Goal: Task Accomplishment & Management: Manage account settings

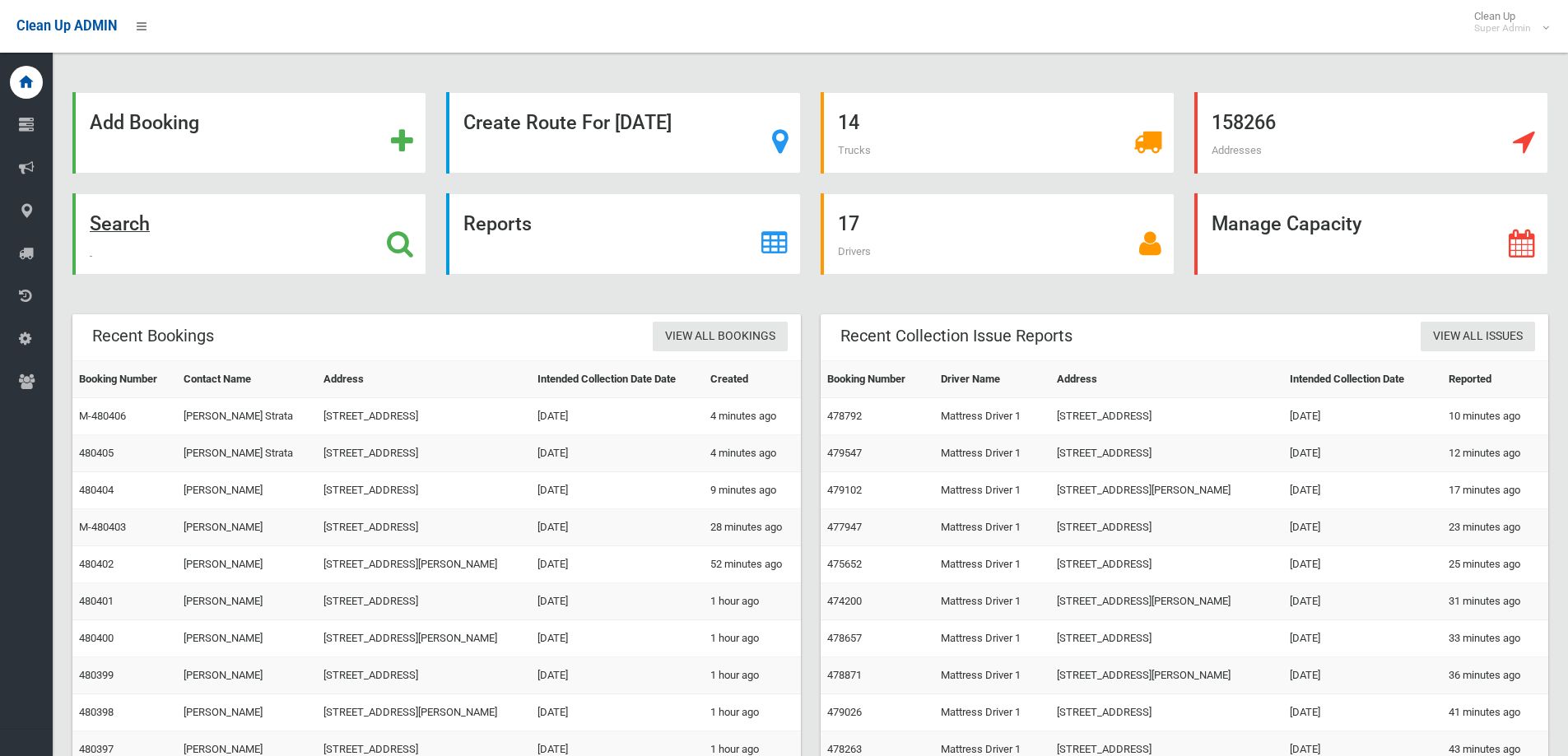
click at [389, 246] on icon at bounding box center [400, 244] width 26 height 28
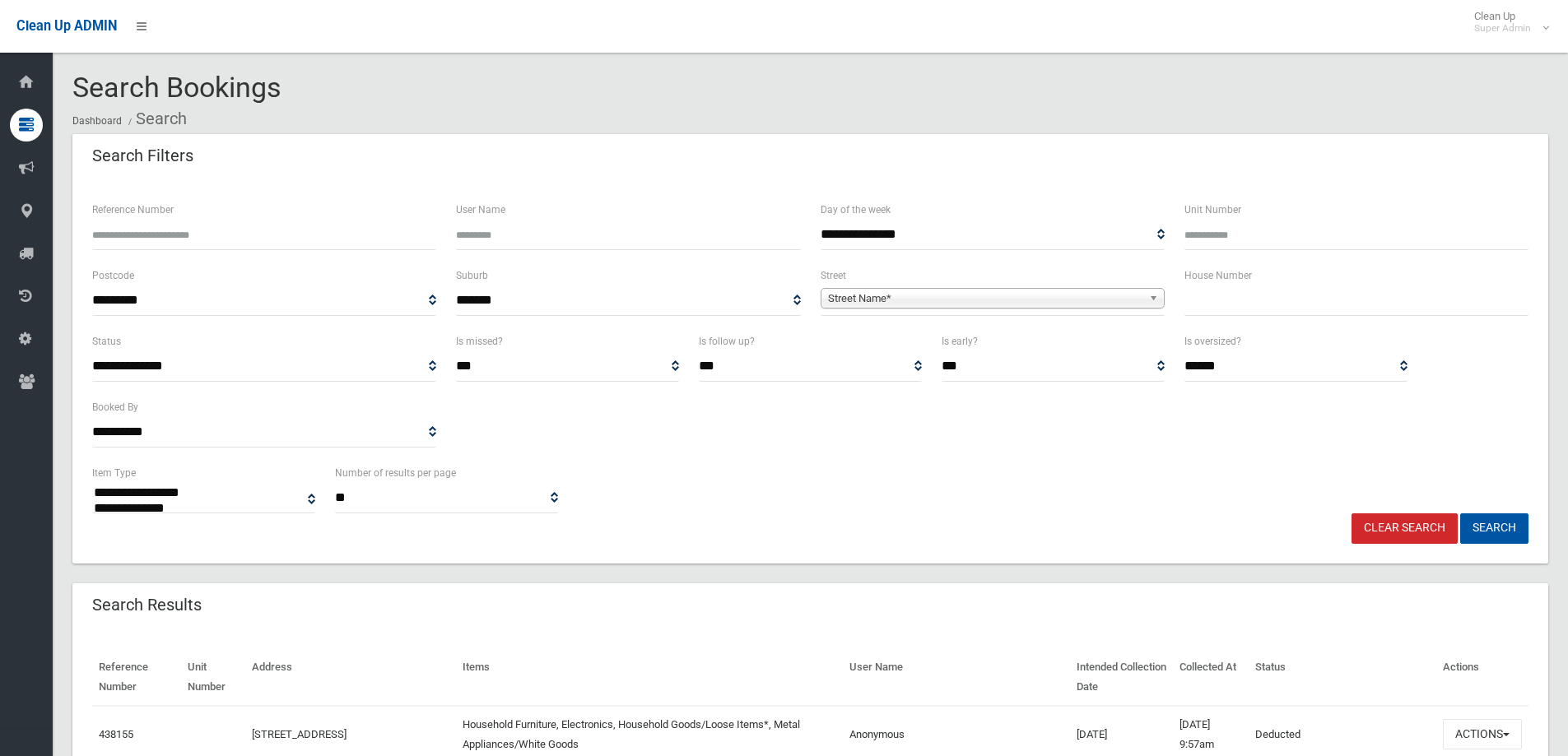
select select
click at [1276, 306] on input "text" at bounding box center [1356, 301] width 344 height 30
type input "***"
click at [990, 296] on span "Street Name*" at bounding box center [985, 298] width 314 height 20
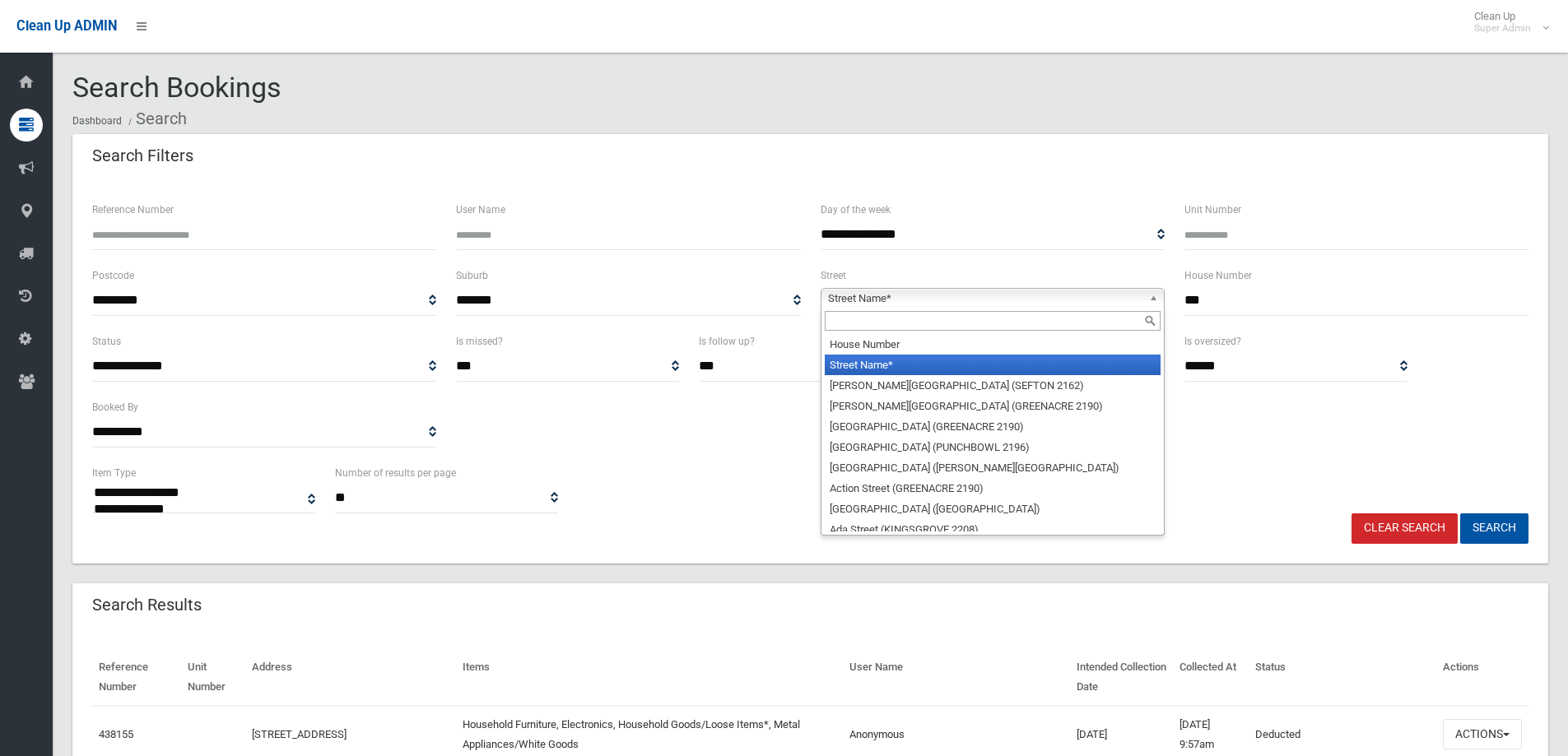
click at [901, 319] on input "text" at bounding box center [992, 321] width 336 height 20
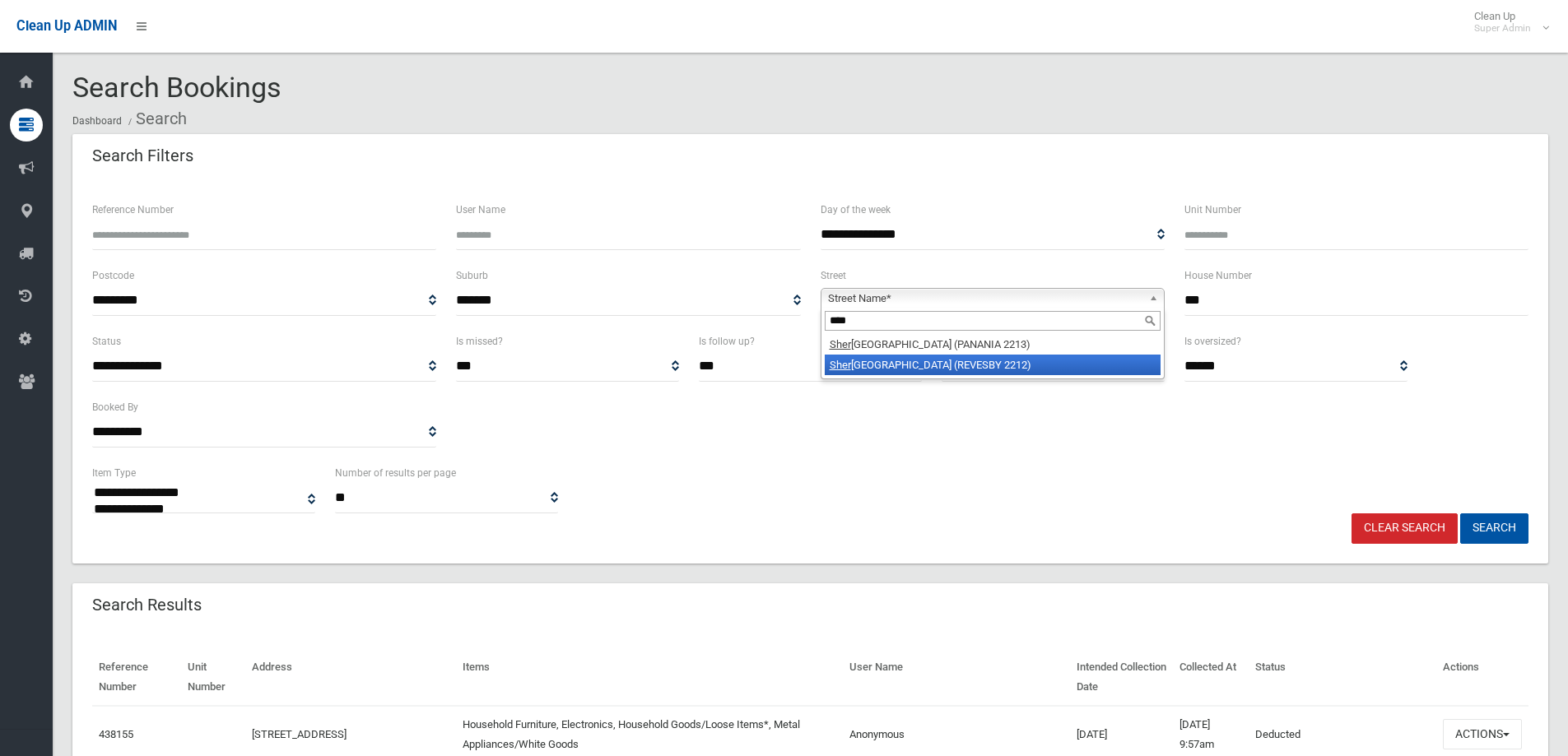
type input "****"
click at [911, 370] on li "Sher wood Street (REVESBY 2212)" at bounding box center [992, 365] width 336 height 21
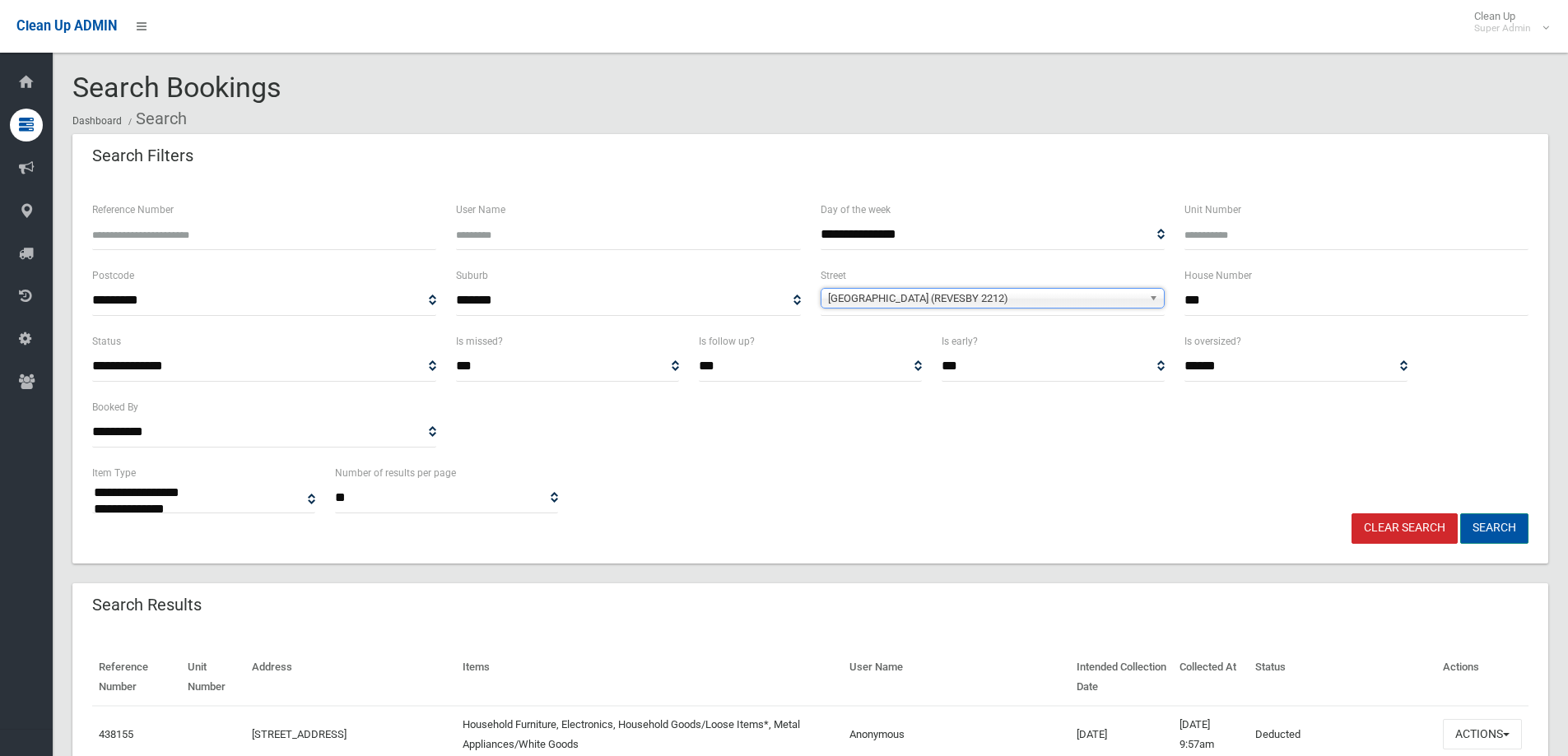
click at [1474, 525] on button "Search" at bounding box center [1494, 528] width 69 height 30
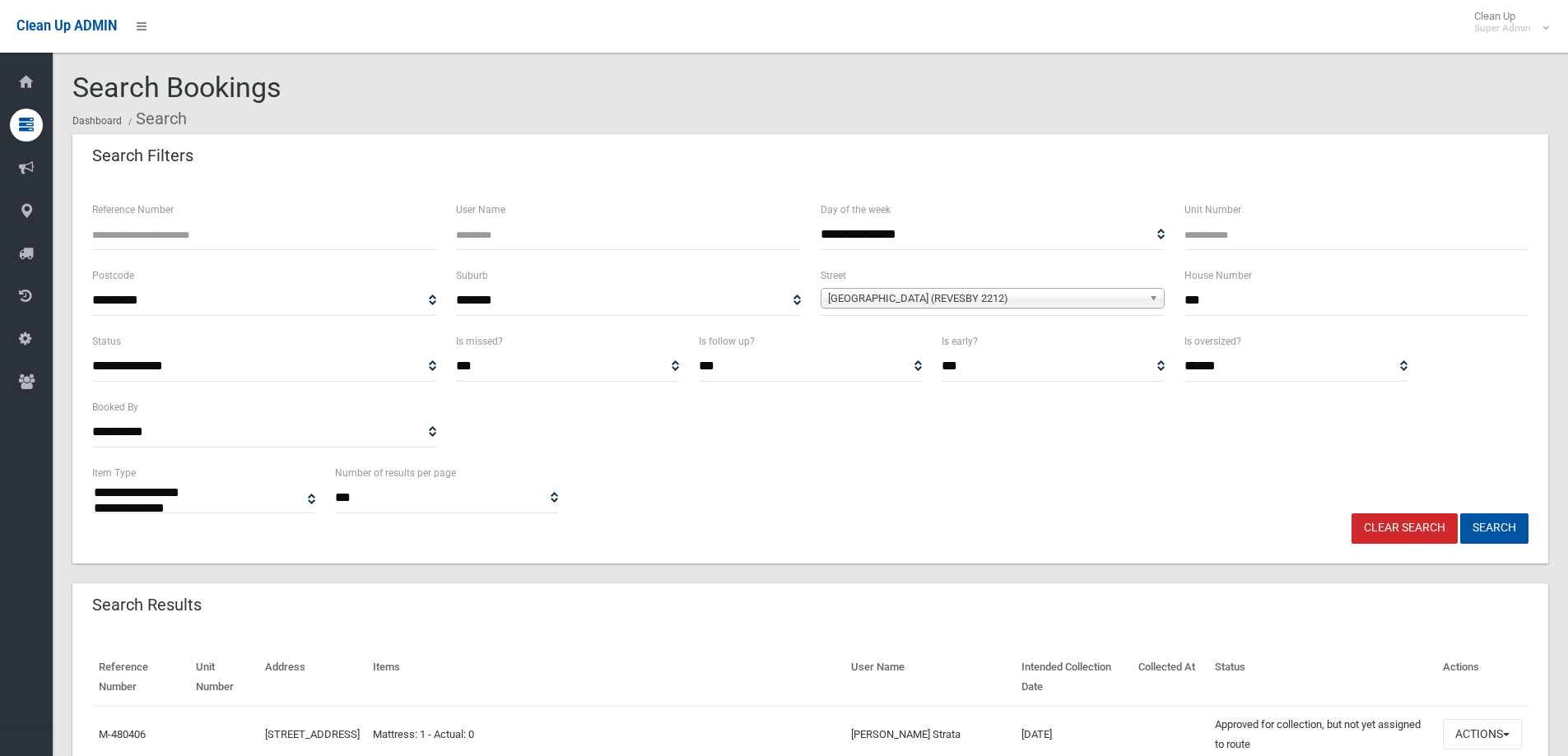
select select
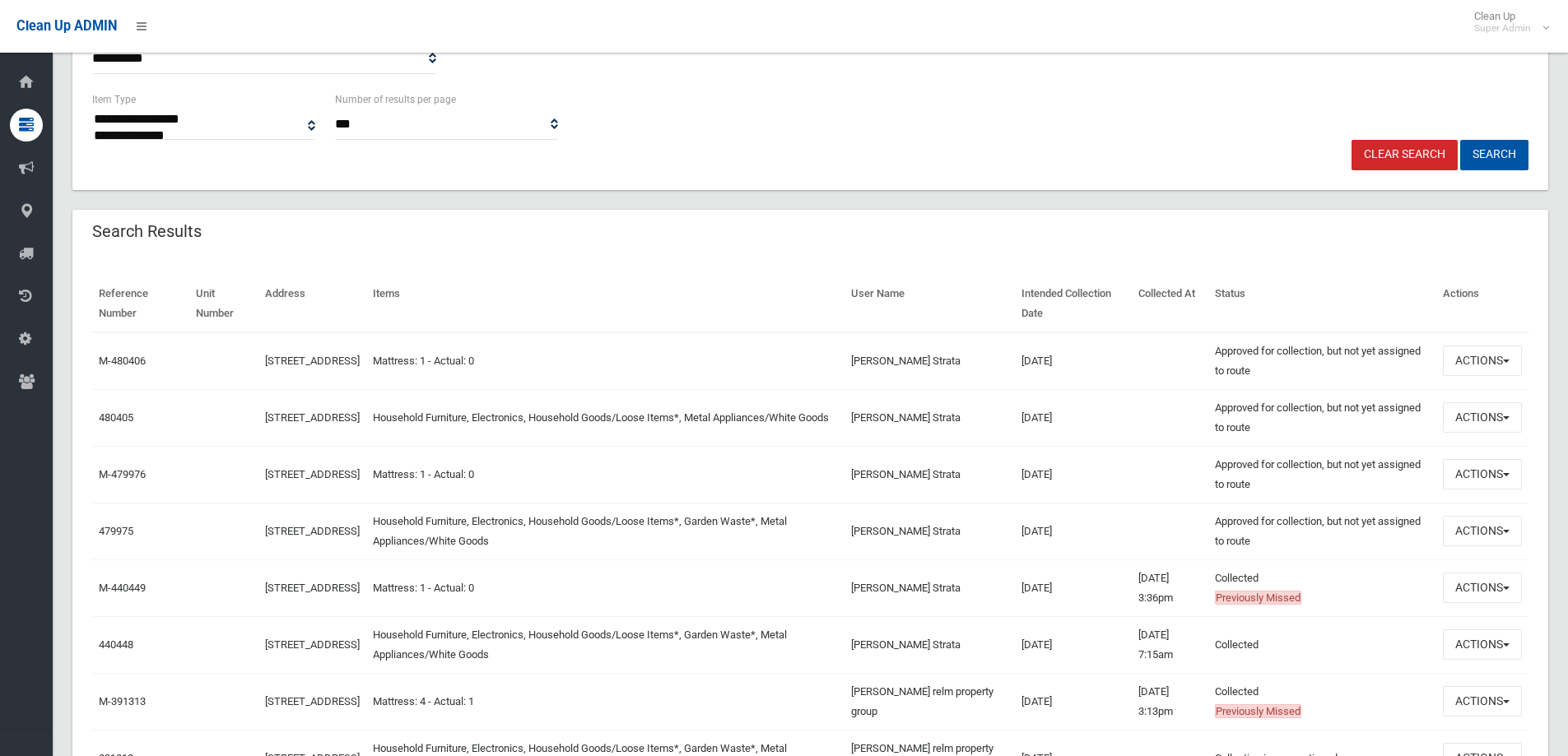
scroll to position [411, 0]
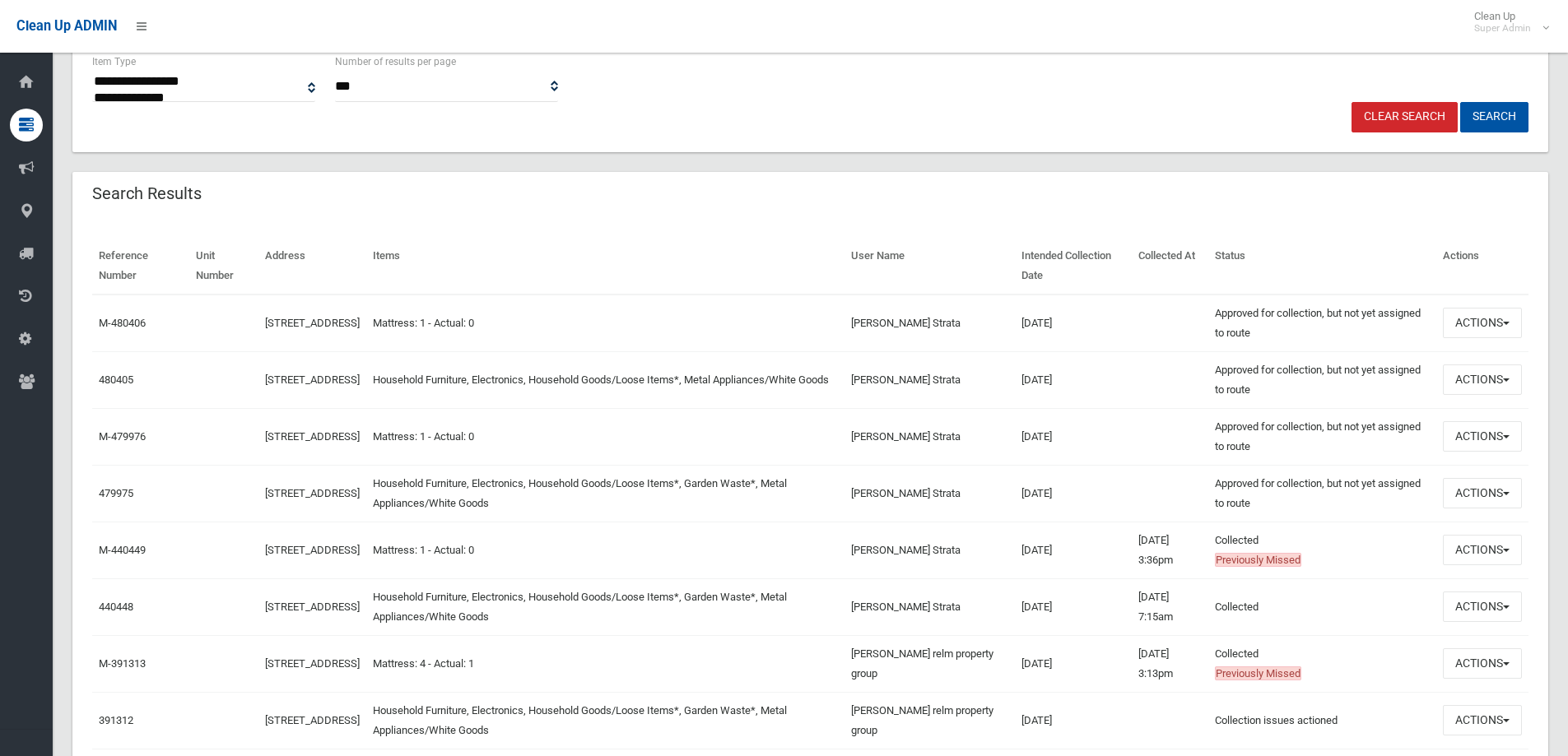
click at [523, 238] on th "Items" at bounding box center [605, 266] width 478 height 56
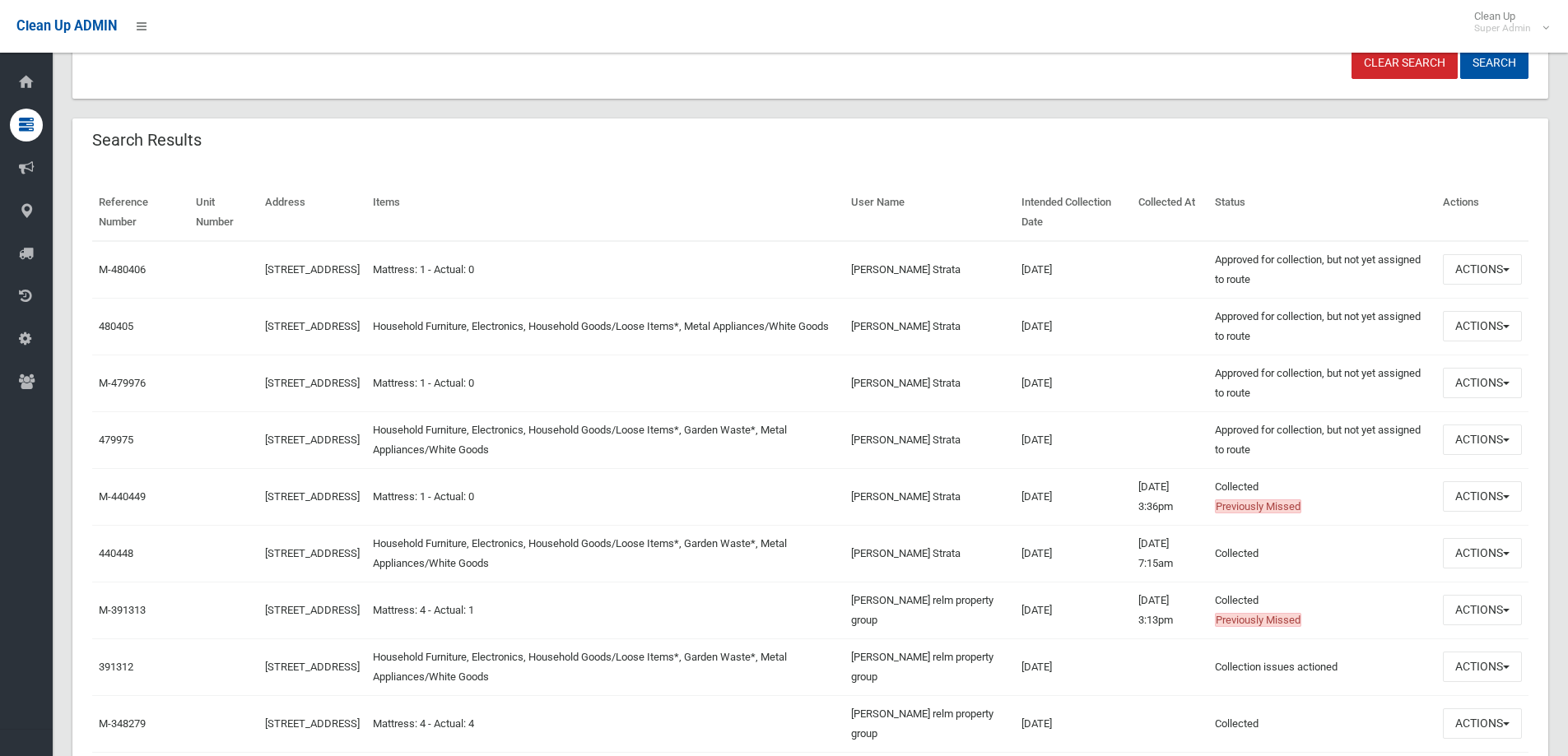
scroll to position [494, 0]
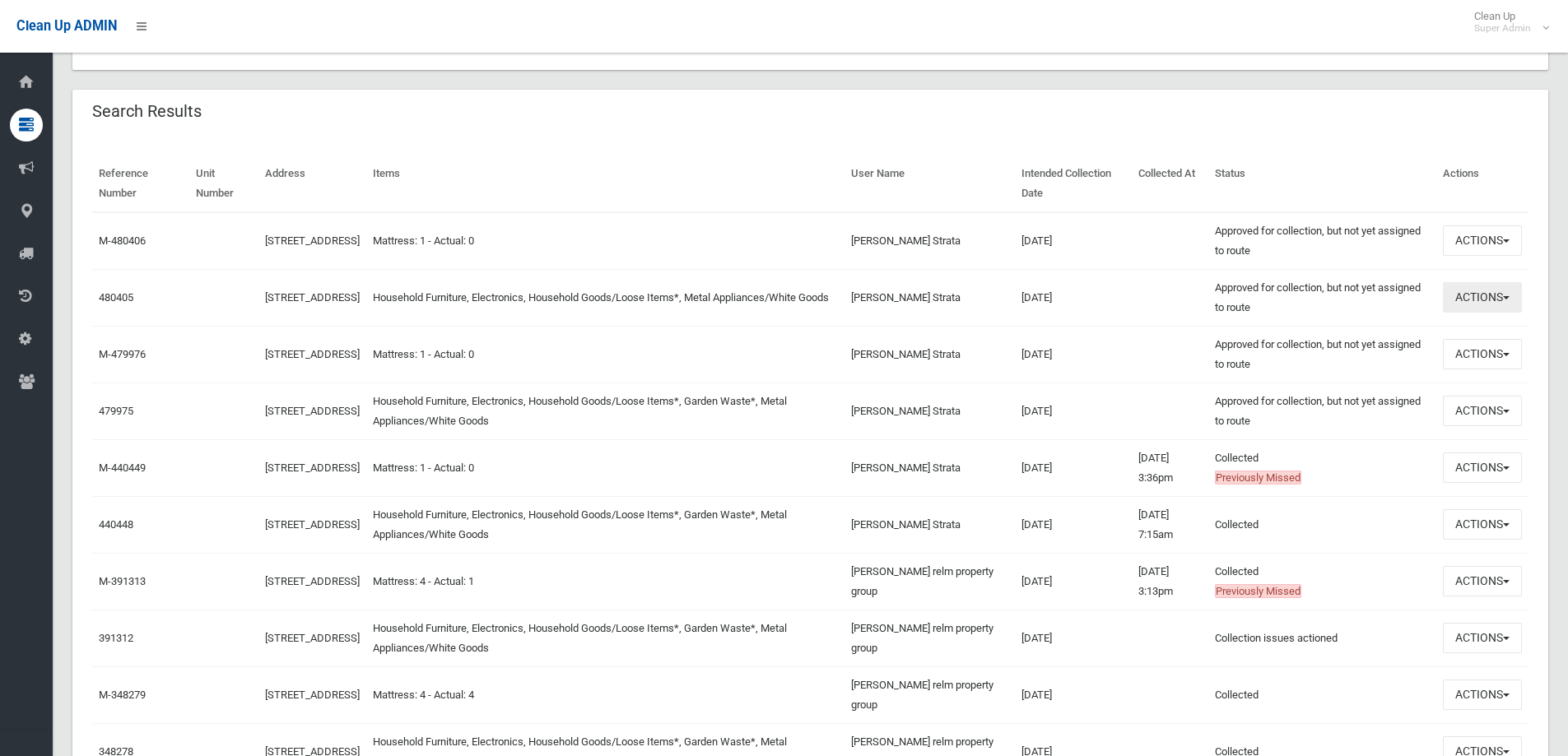
click at [1470, 302] on button "Actions" at bounding box center [1482, 297] width 79 height 30
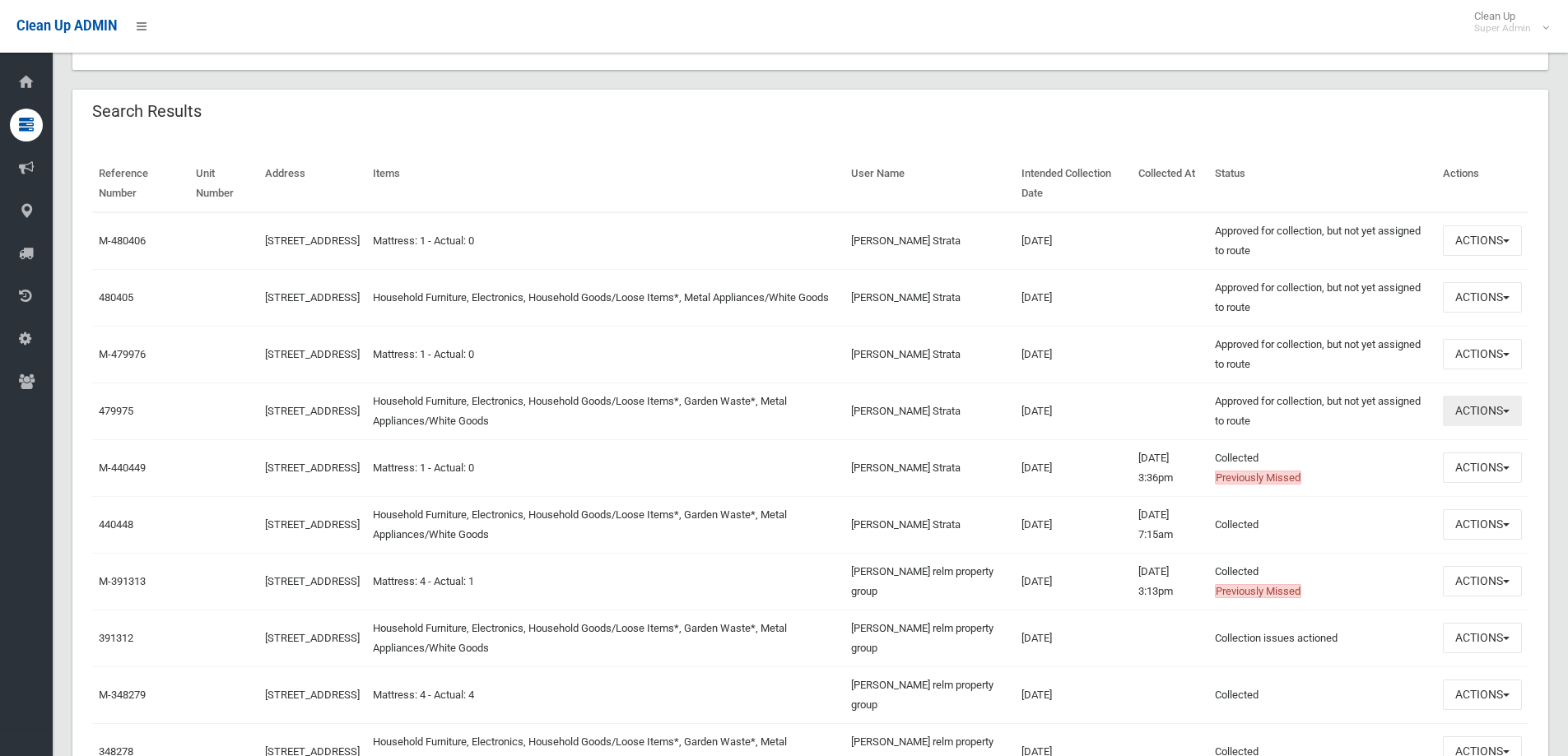
click at [1500, 405] on button "Actions" at bounding box center [1482, 411] width 79 height 30
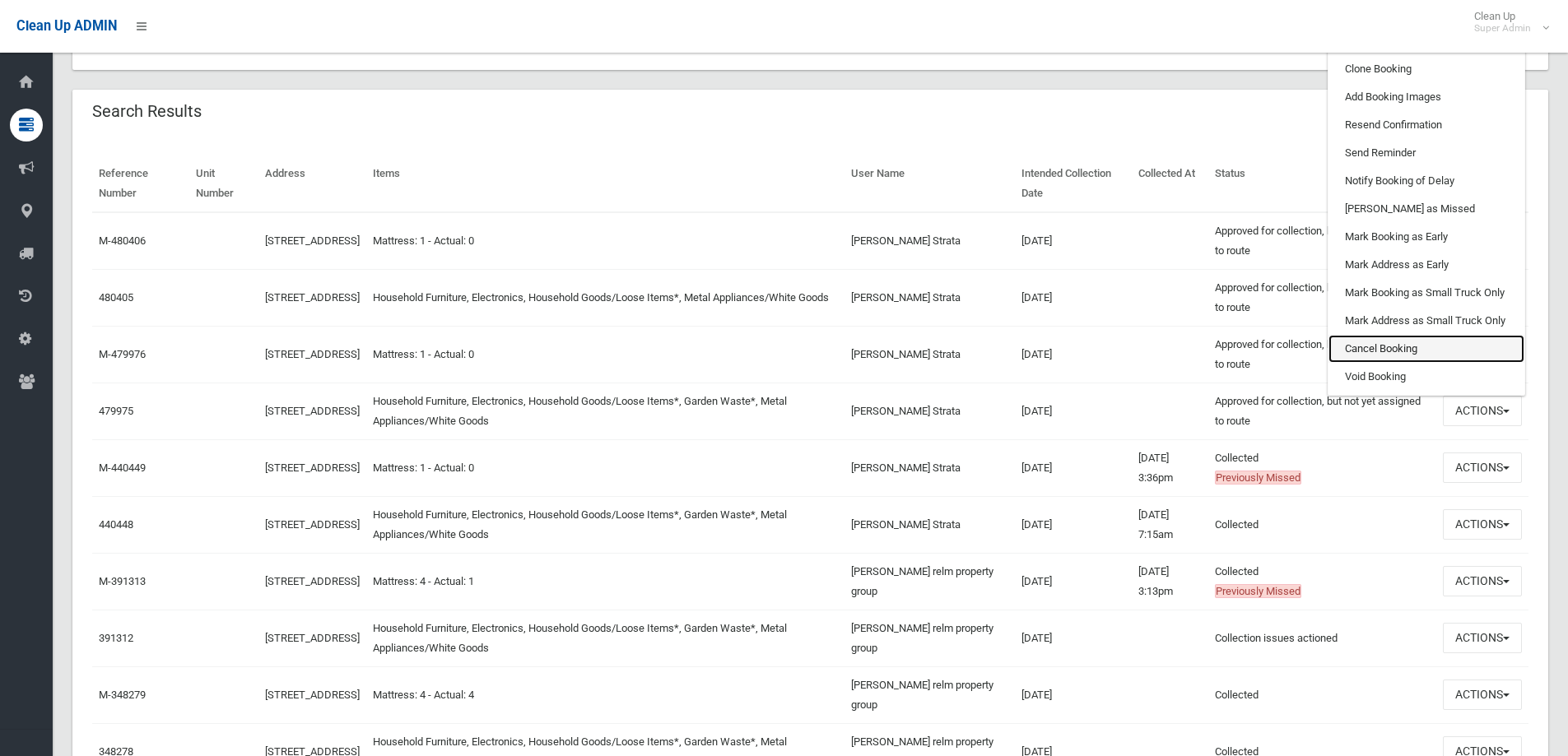
click at [1383, 345] on link "Cancel Booking" at bounding box center [1426, 349] width 196 height 28
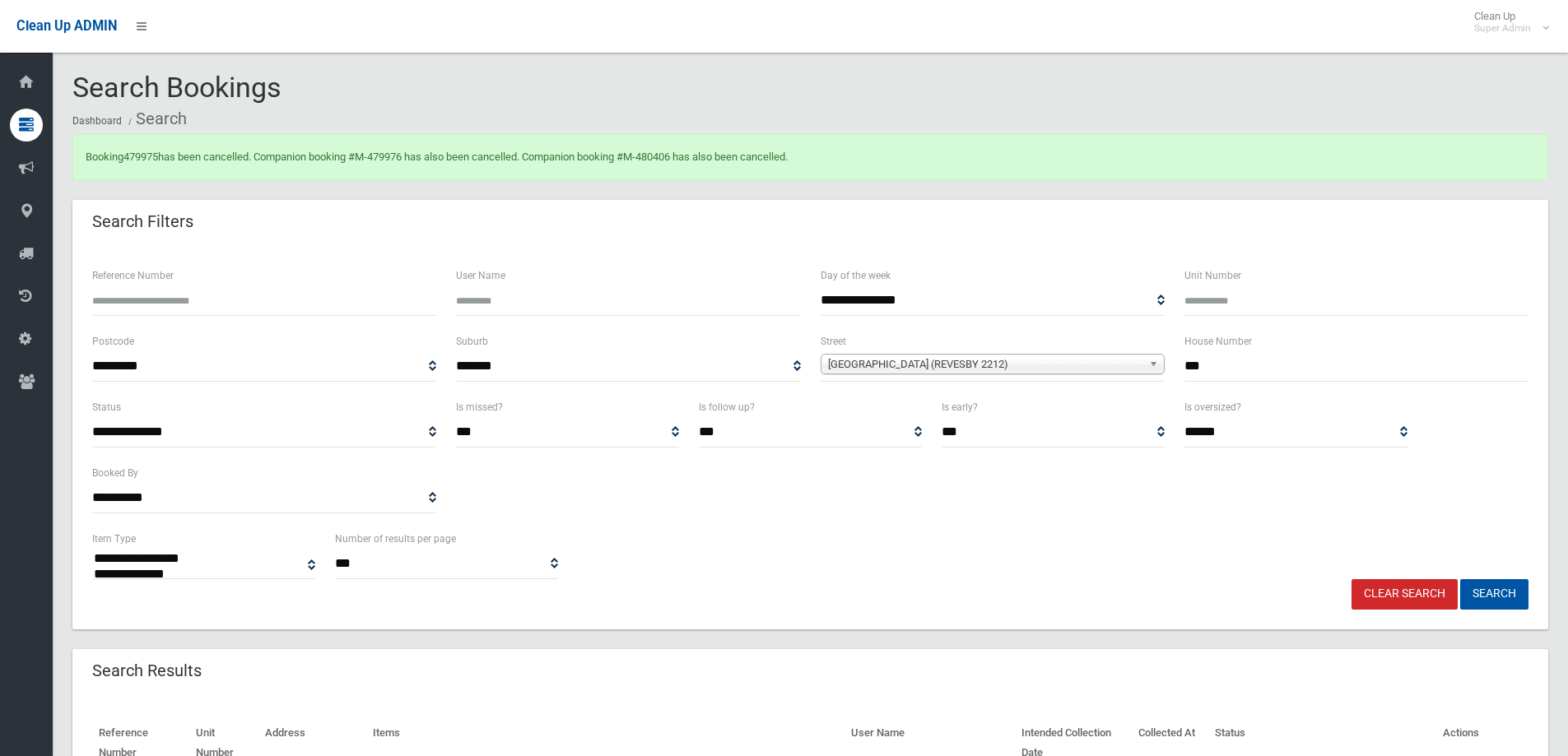
select select
click at [674, 82] on div "Search Bookings Dashboard Search" at bounding box center [810, 103] width 1476 height 62
select select
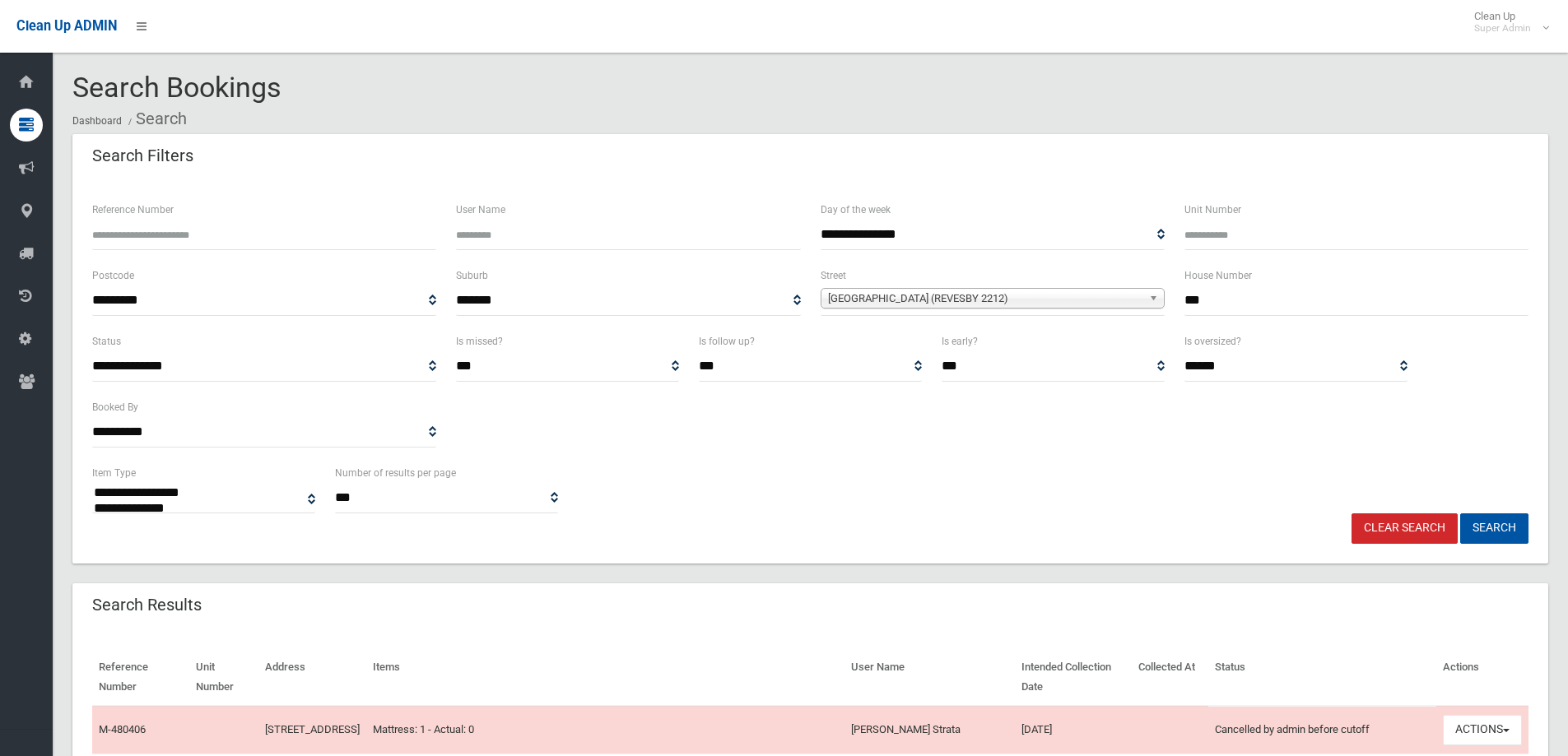
select select
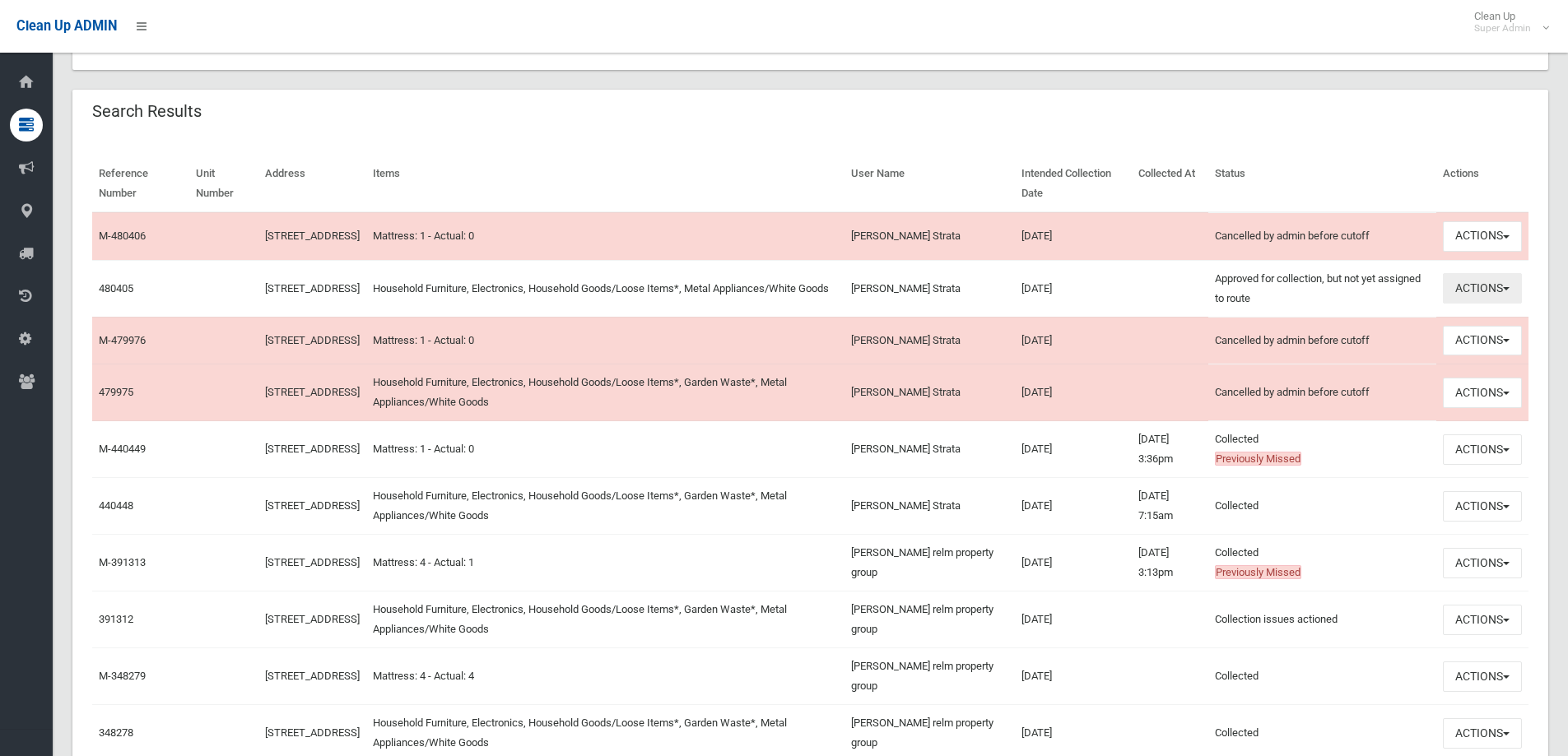
click at [1481, 304] on button "Actions" at bounding box center [1482, 288] width 79 height 30
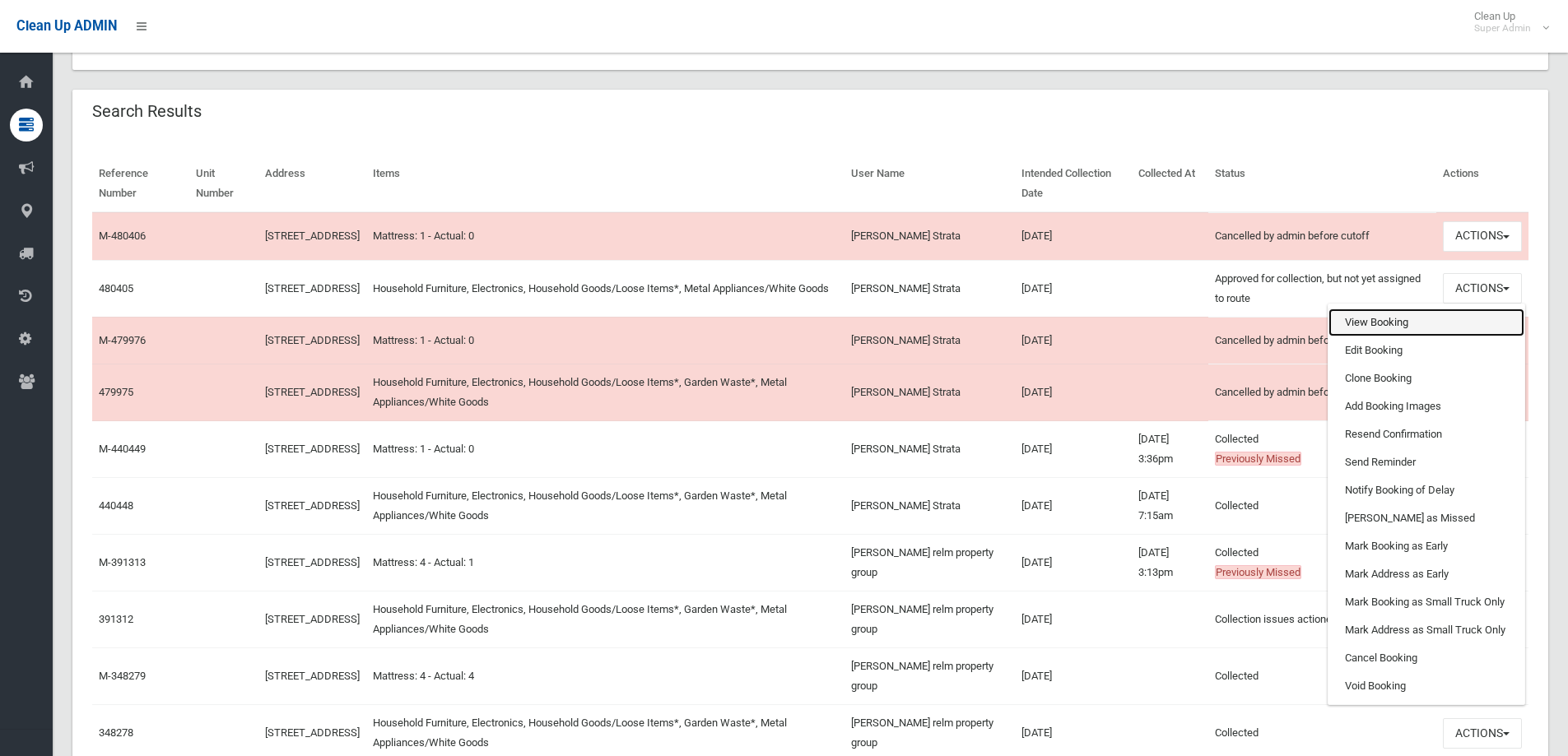
click at [1377, 327] on link "View Booking" at bounding box center [1426, 323] width 196 height 28
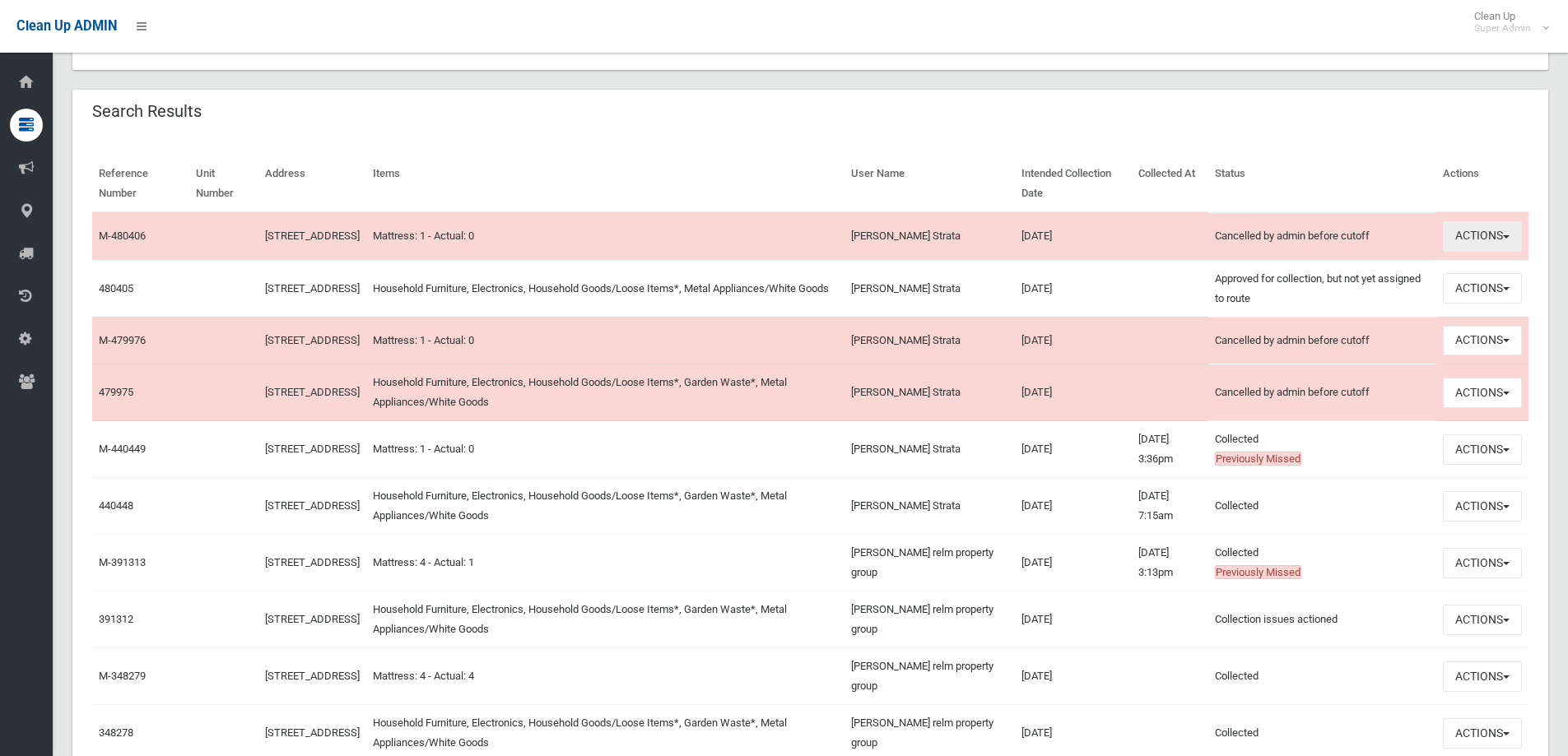
click at [1477, 239] on button "Actions" at bounding box center [1482, 236] width 79 height 30
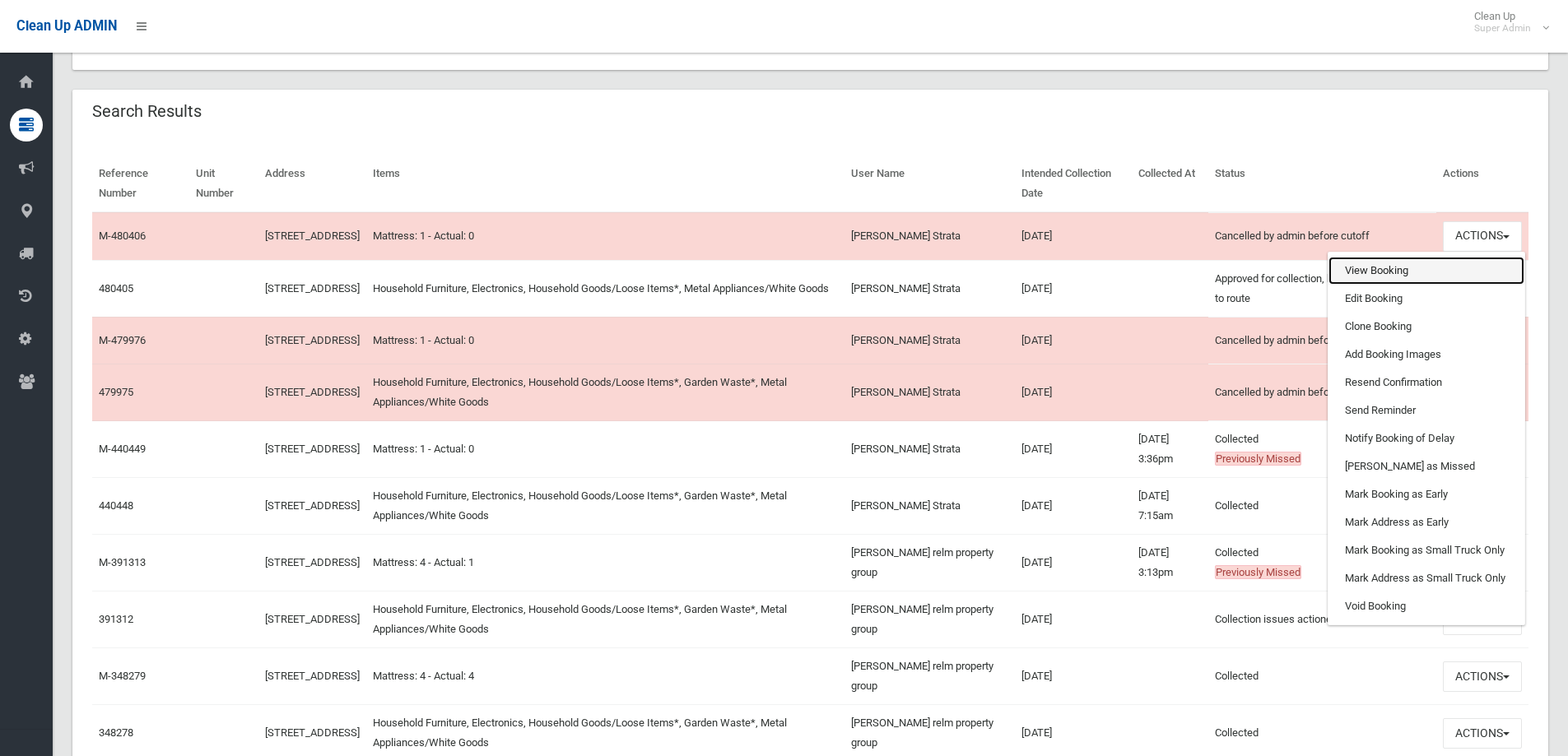
click at [1364, 276] on link "View Booking" at bounding box center [1426, 271] width 196 height 28
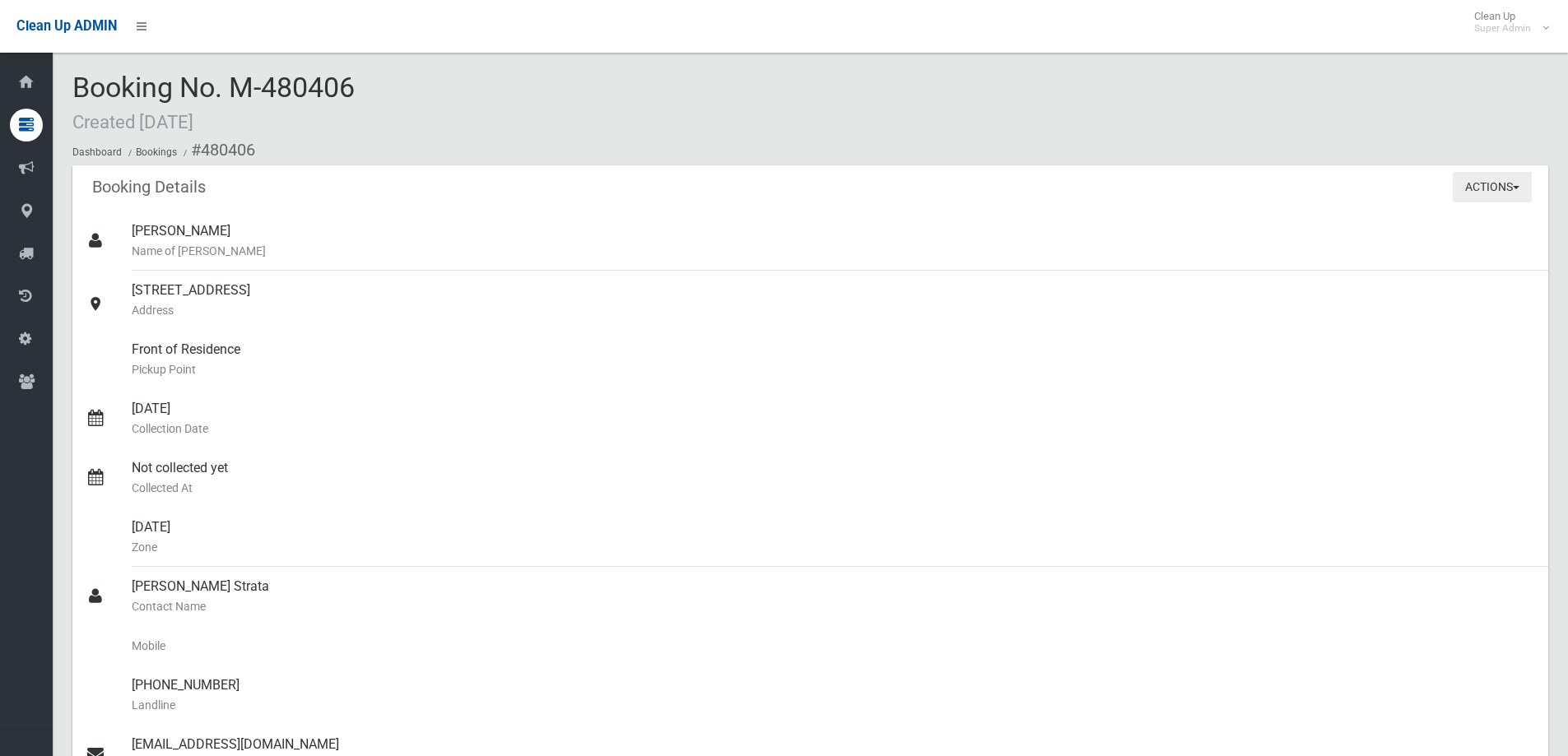
click at [1497, 183] on button "Actions" at bounding box center [1492, 187] width 79 height 30
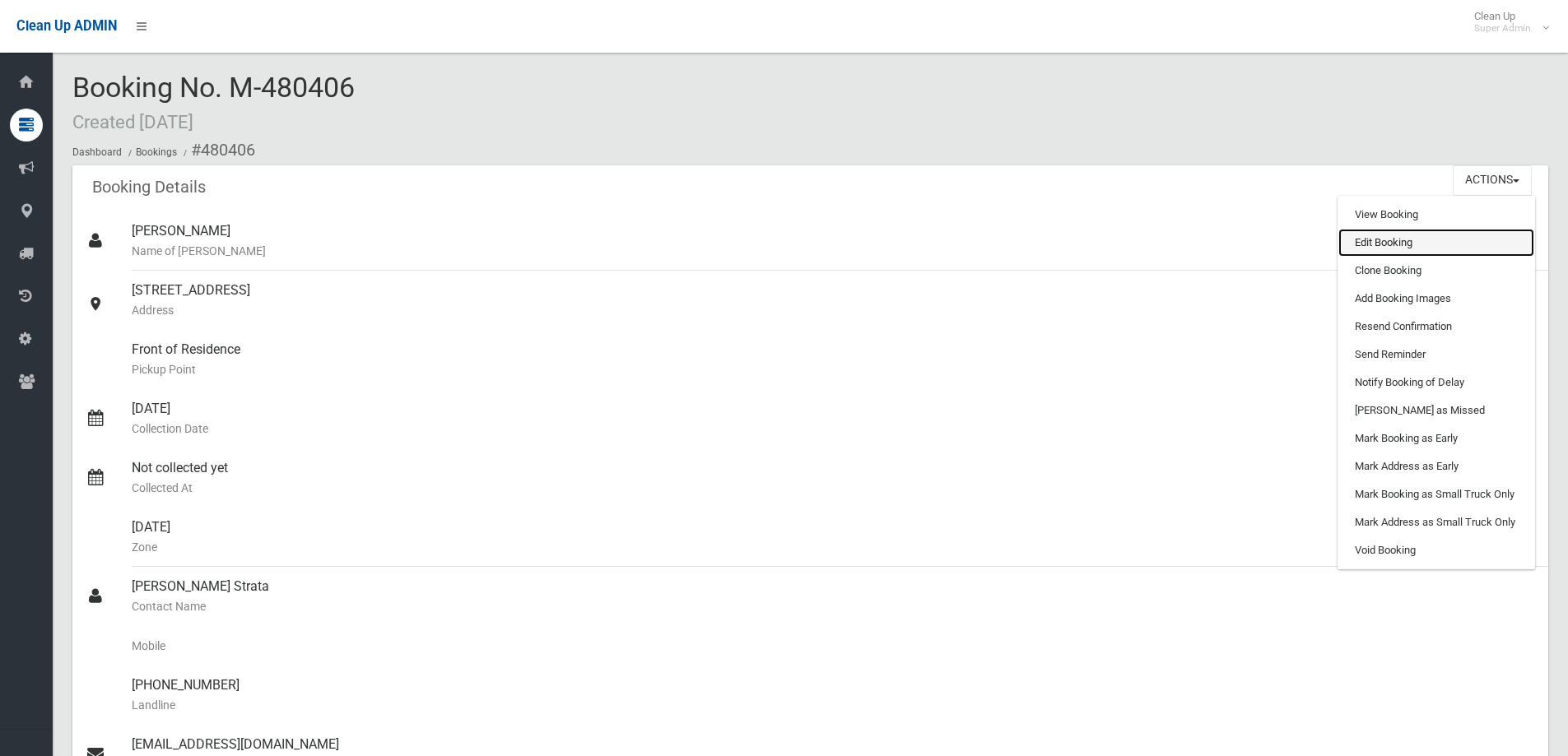
click at [1376, 244] on link "Edit Booking" at bounding box center [1436, 243] width 196 height 28
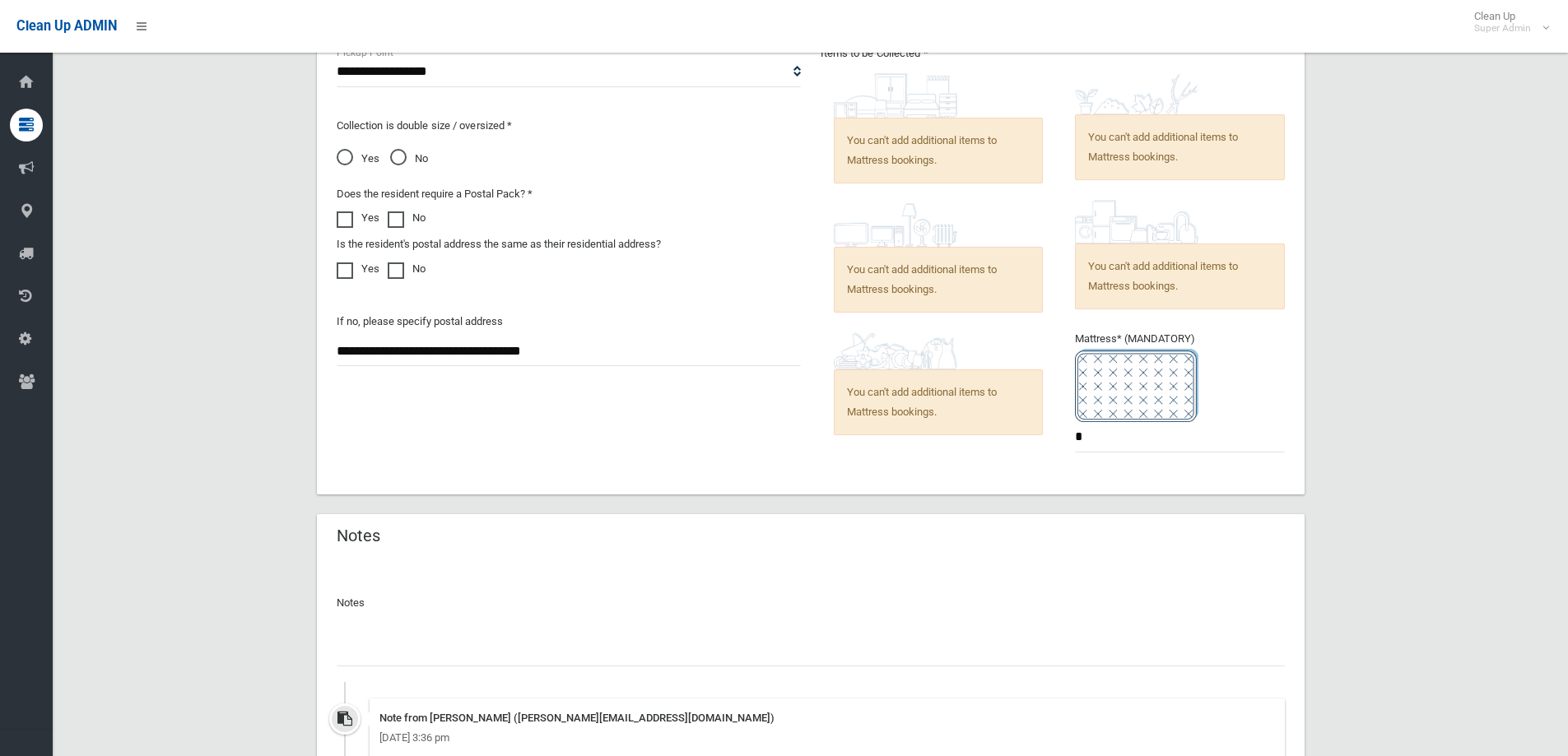
scroll to position [1069, 0]
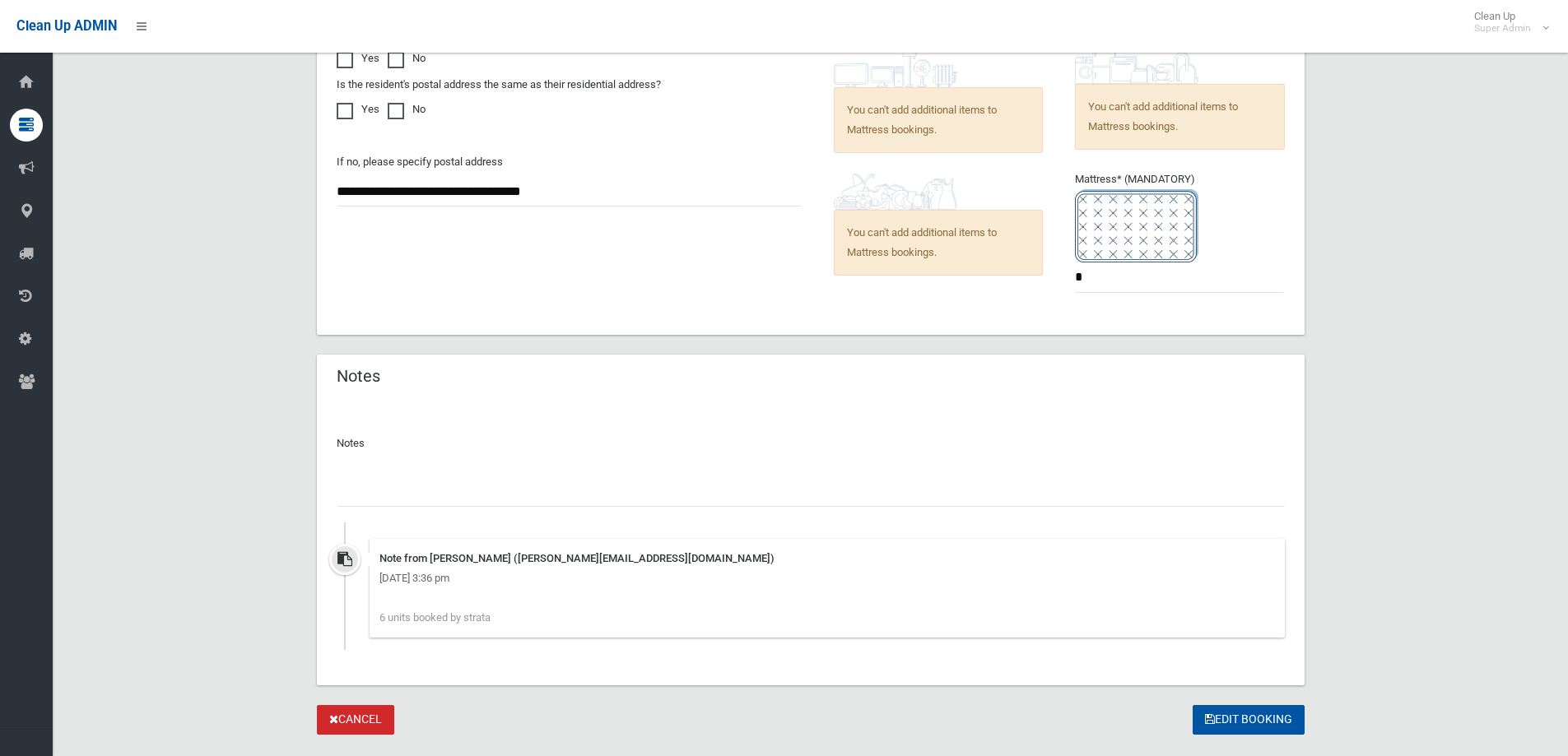
click at [739, 403] on div "Notes Note from stephen wild (Stephen.Wild@cbcity.nsw.gov.au) Thursday 21st Aug…" at bounding box center [811, 543] width 988 height 285
click at [1209, 722] on icon "submit" at bounding box center [1210, 719] width 9 height 11
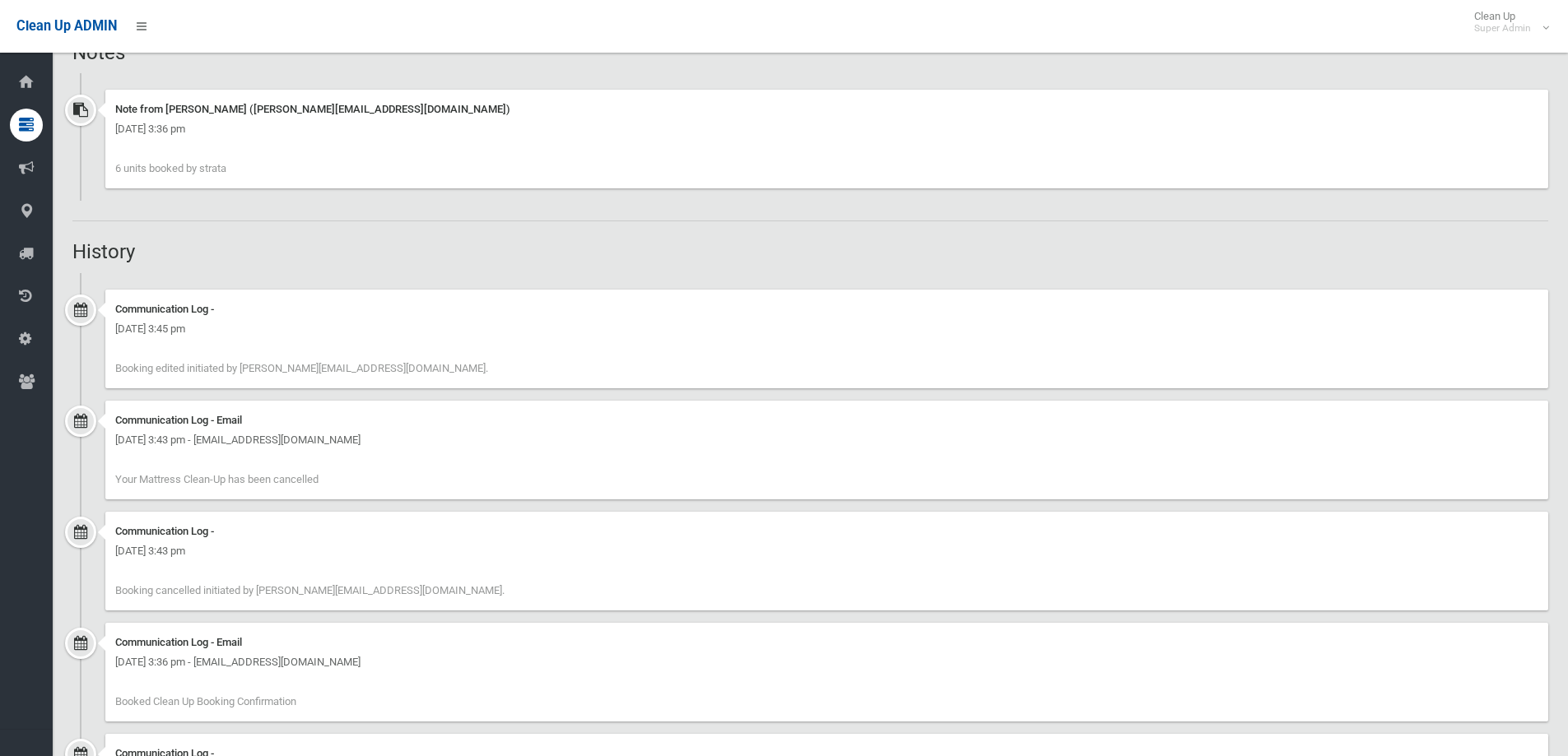
scroll to position [668, 0]
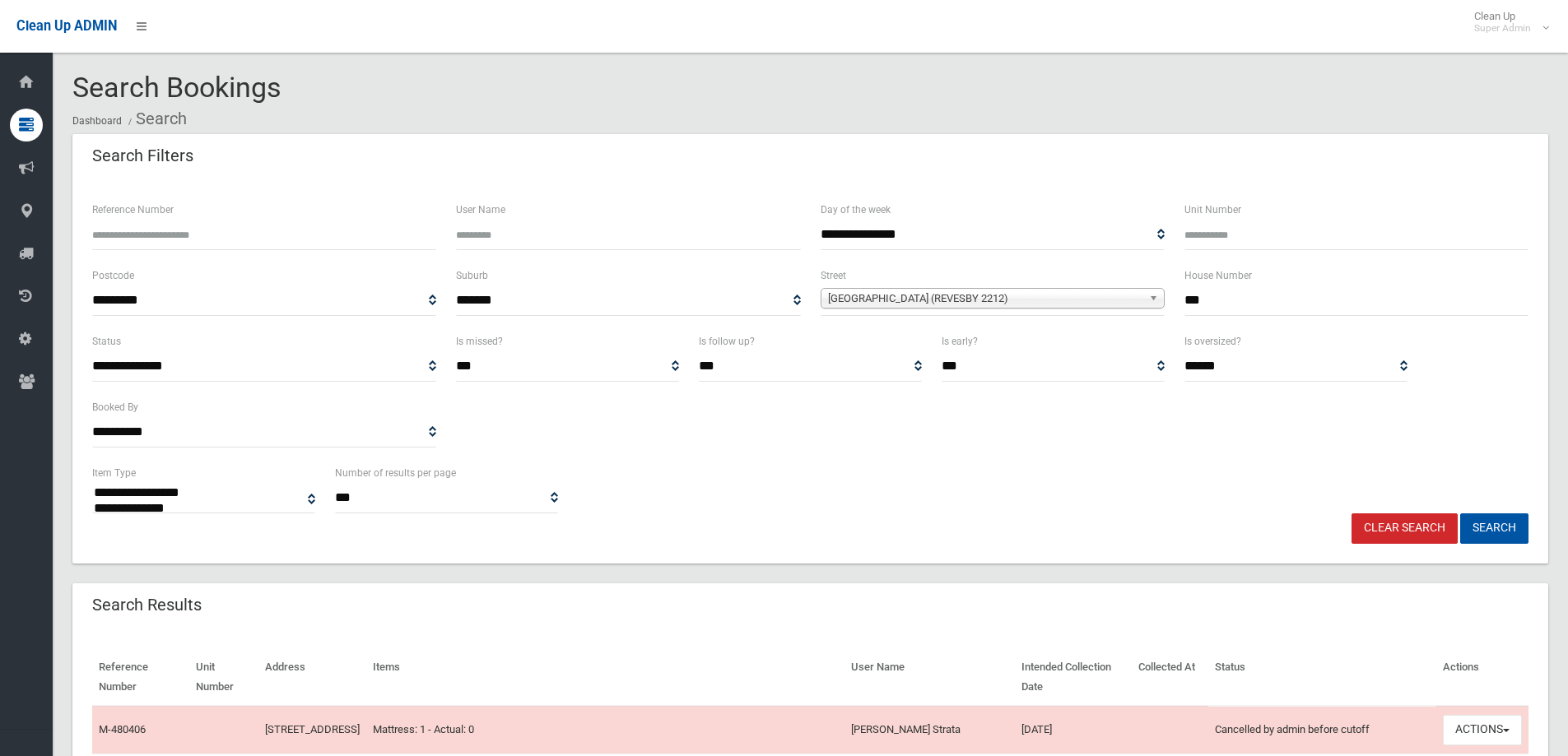
select select
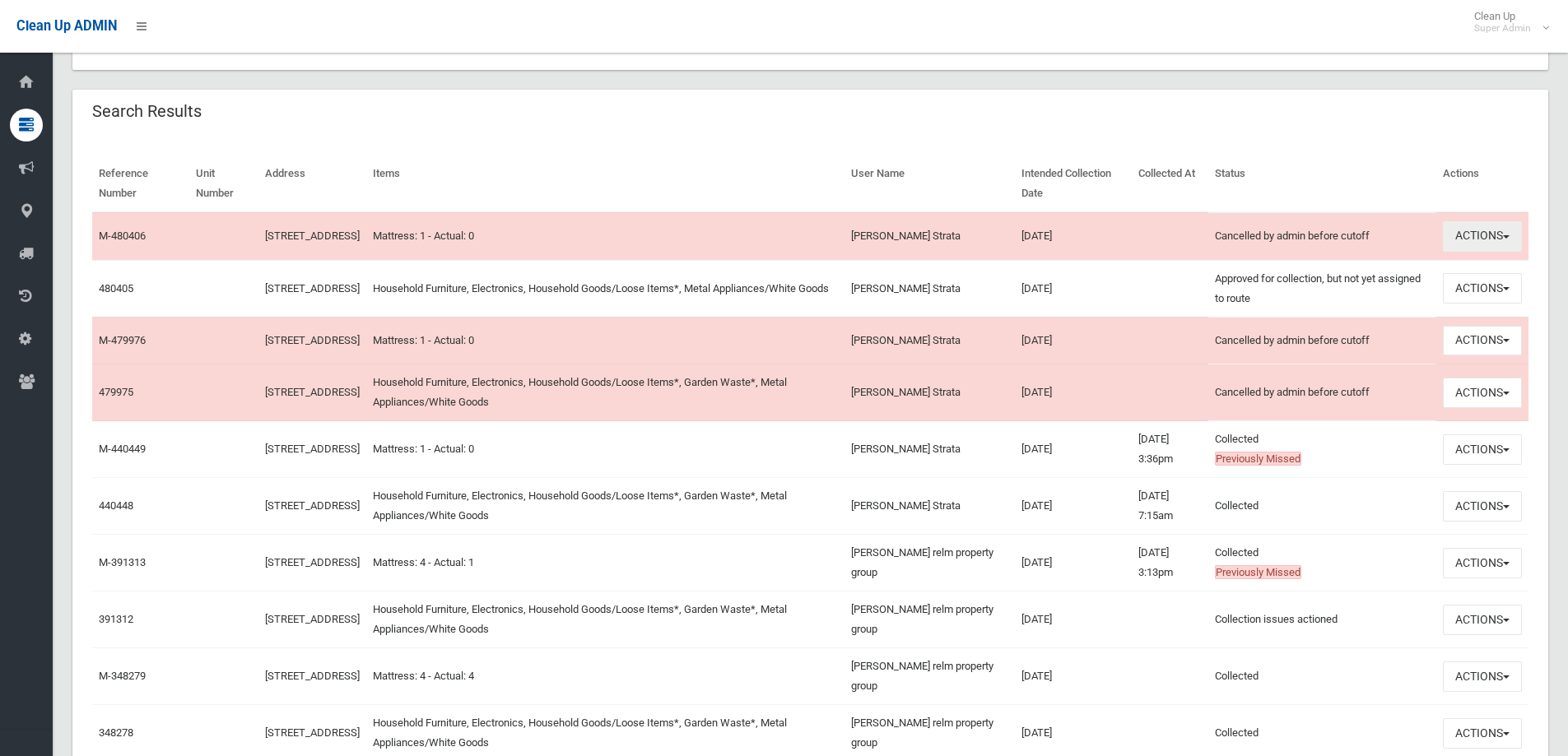
click at [1470, 244] on button "Actions" at bounding box center [1482, 236] width 79 height 30
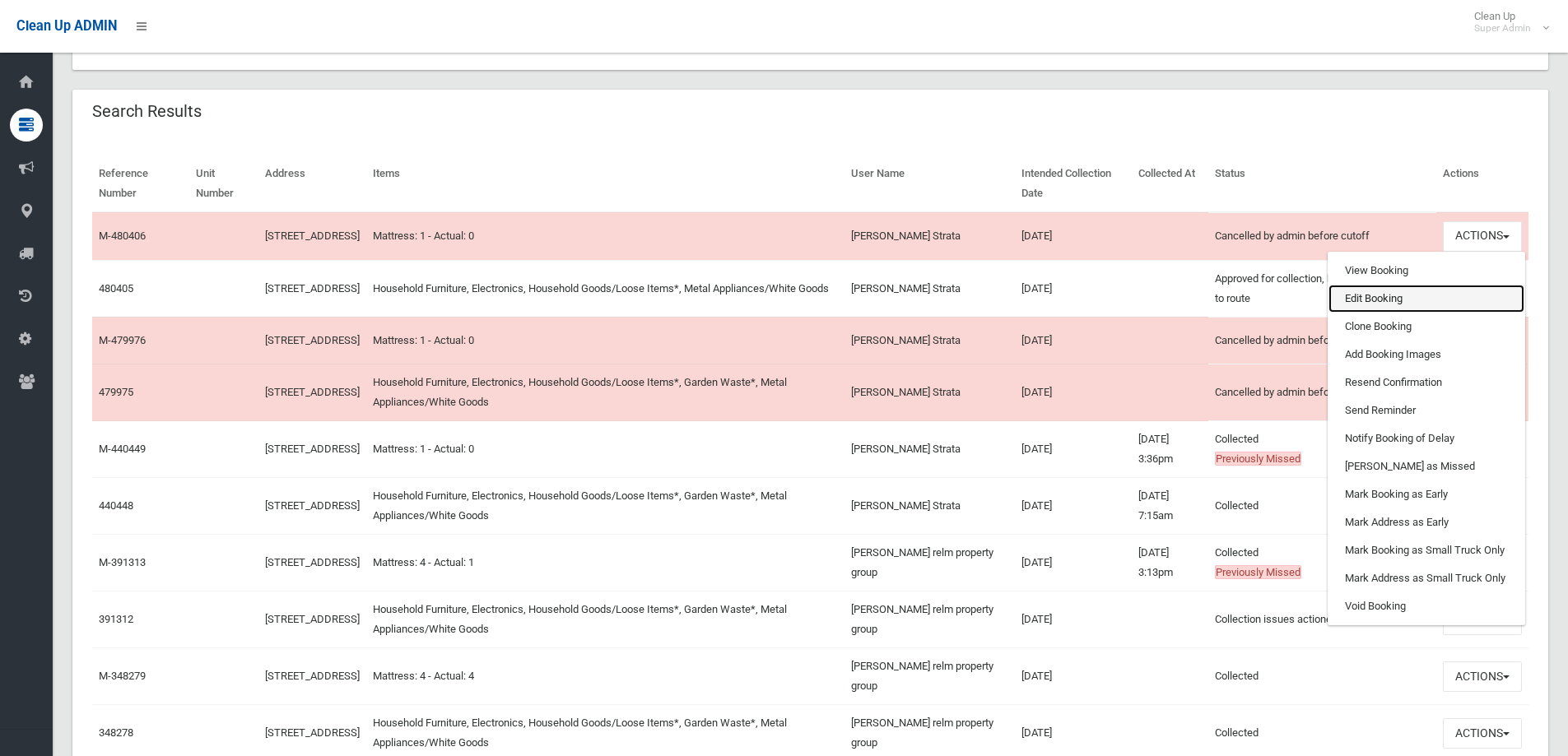
click at [1393, 309] on link "Edit Booking" at bounding box center [1426, 299] width 196 height 28
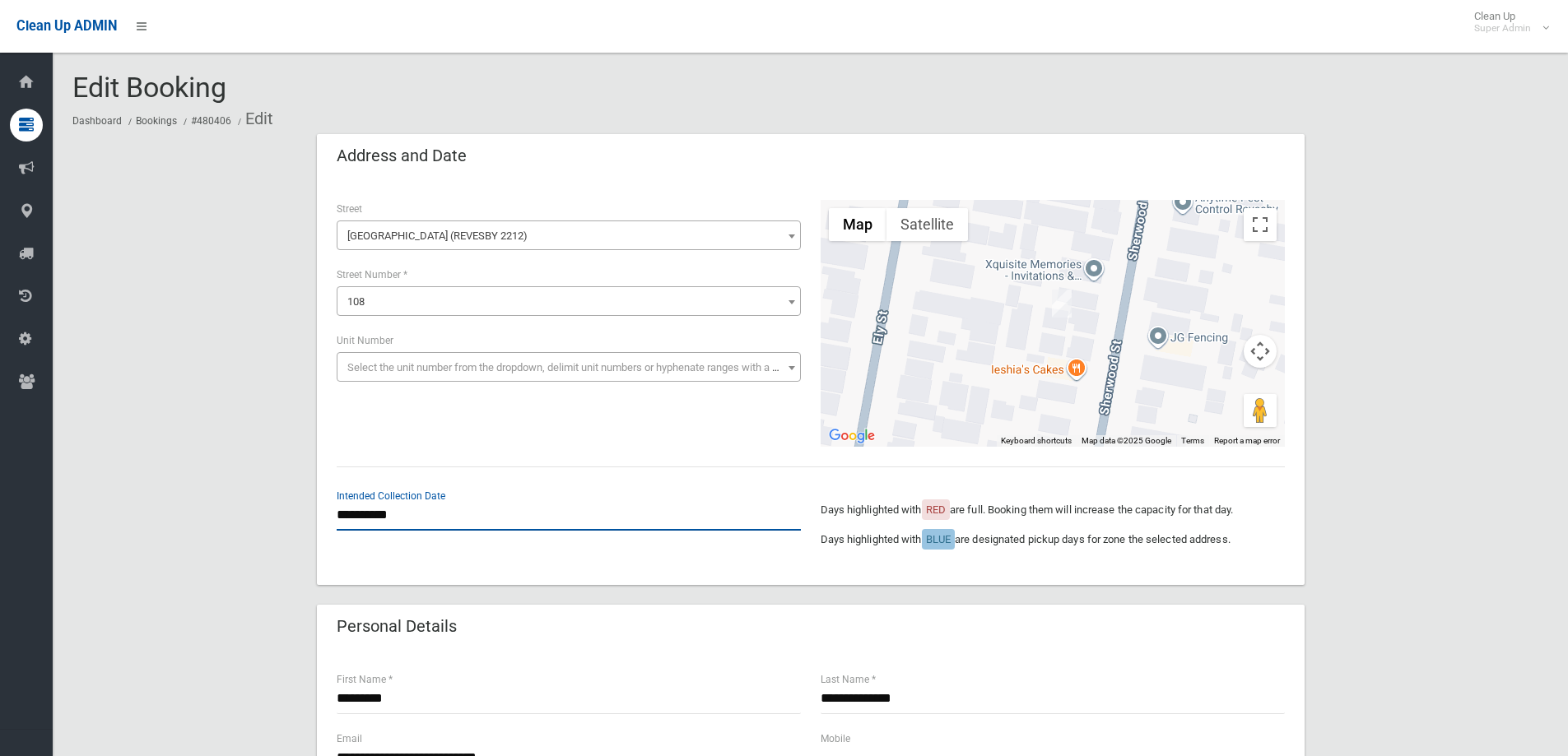
click at [370, 511] on input "**********" at bounding box center [568, 515] width 464 height 30
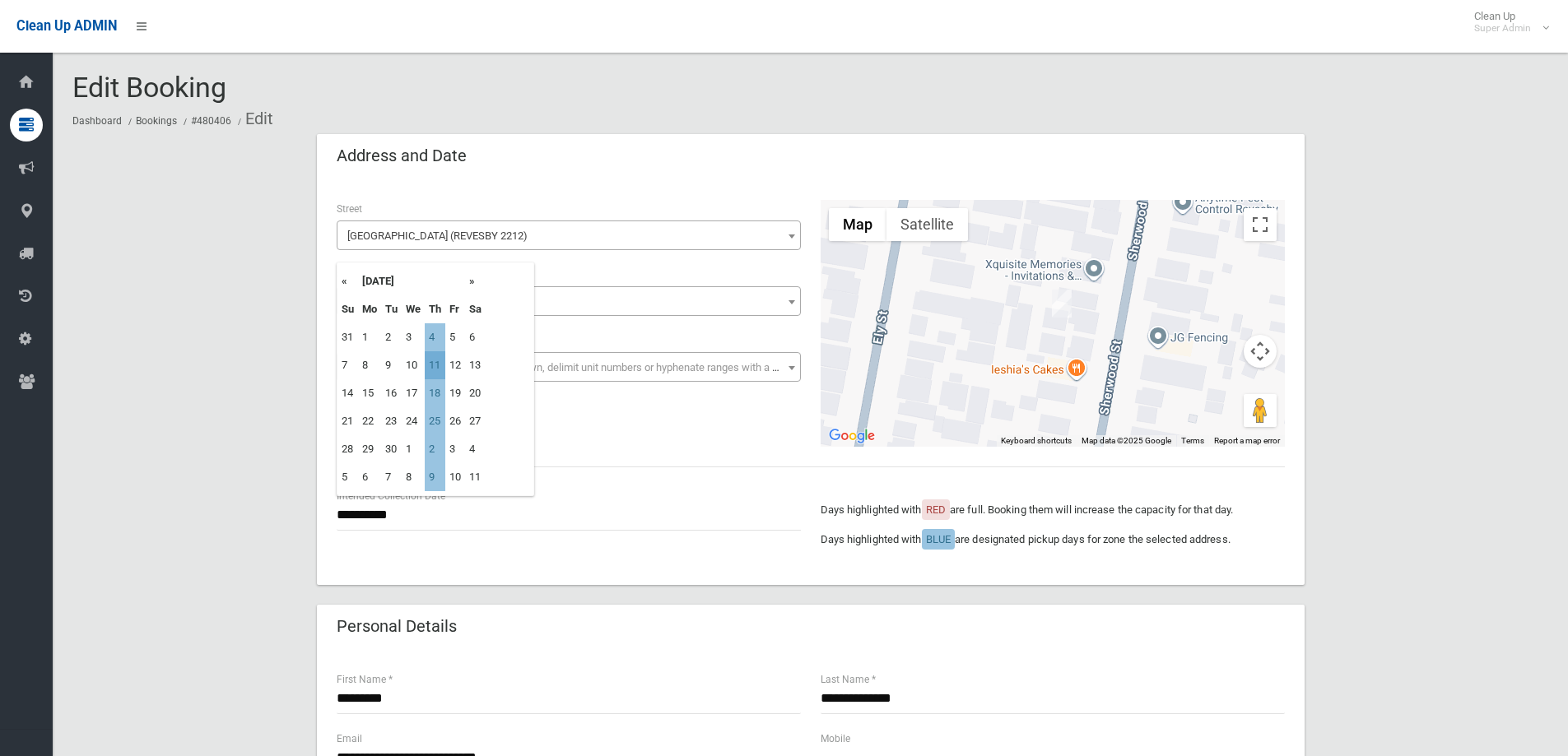
click at [439, 365] on td "11" at bounding box center [435, 366] width 21 height 28
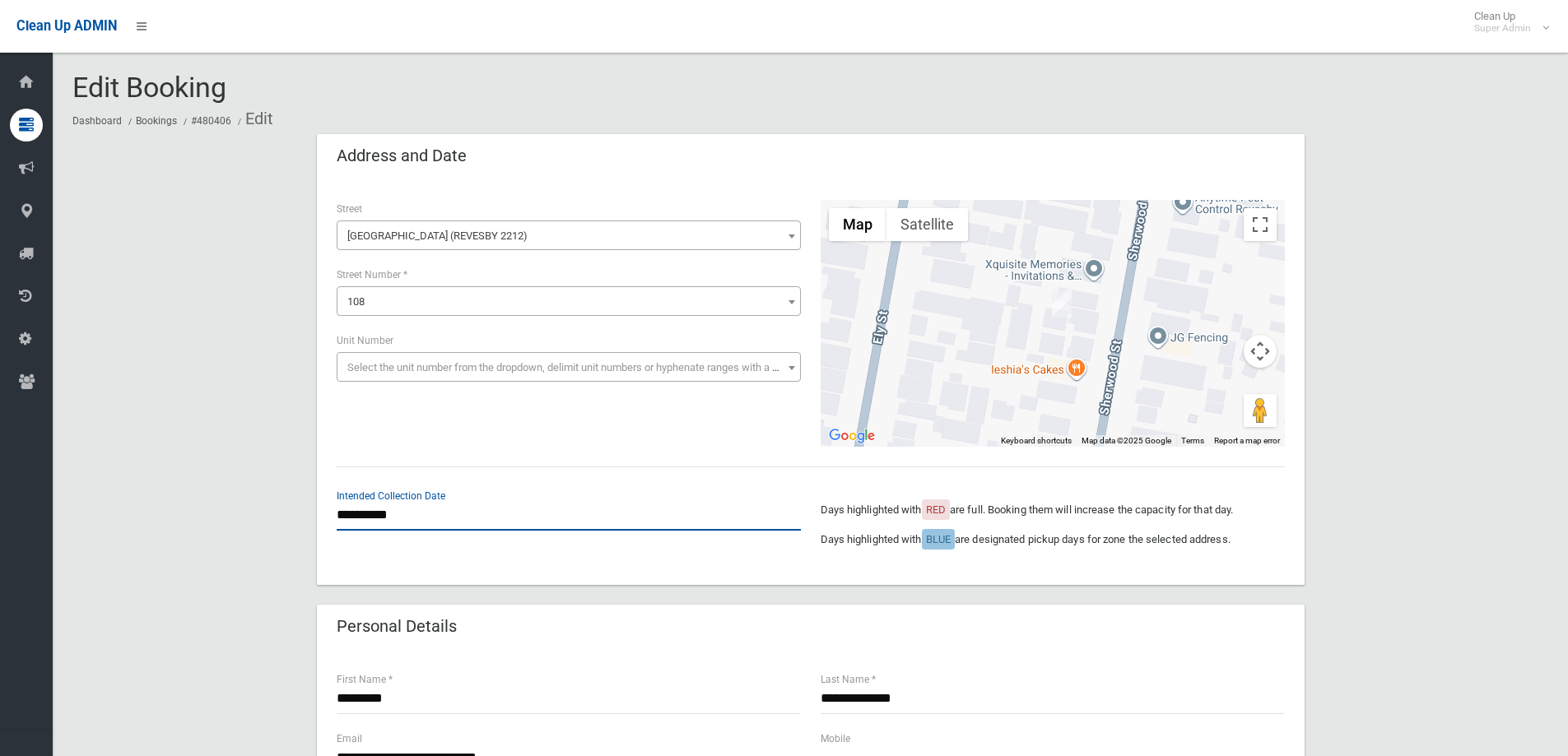
click at [407, 517] on input "**********" at bounding box center [568, 515] width 464 height 30
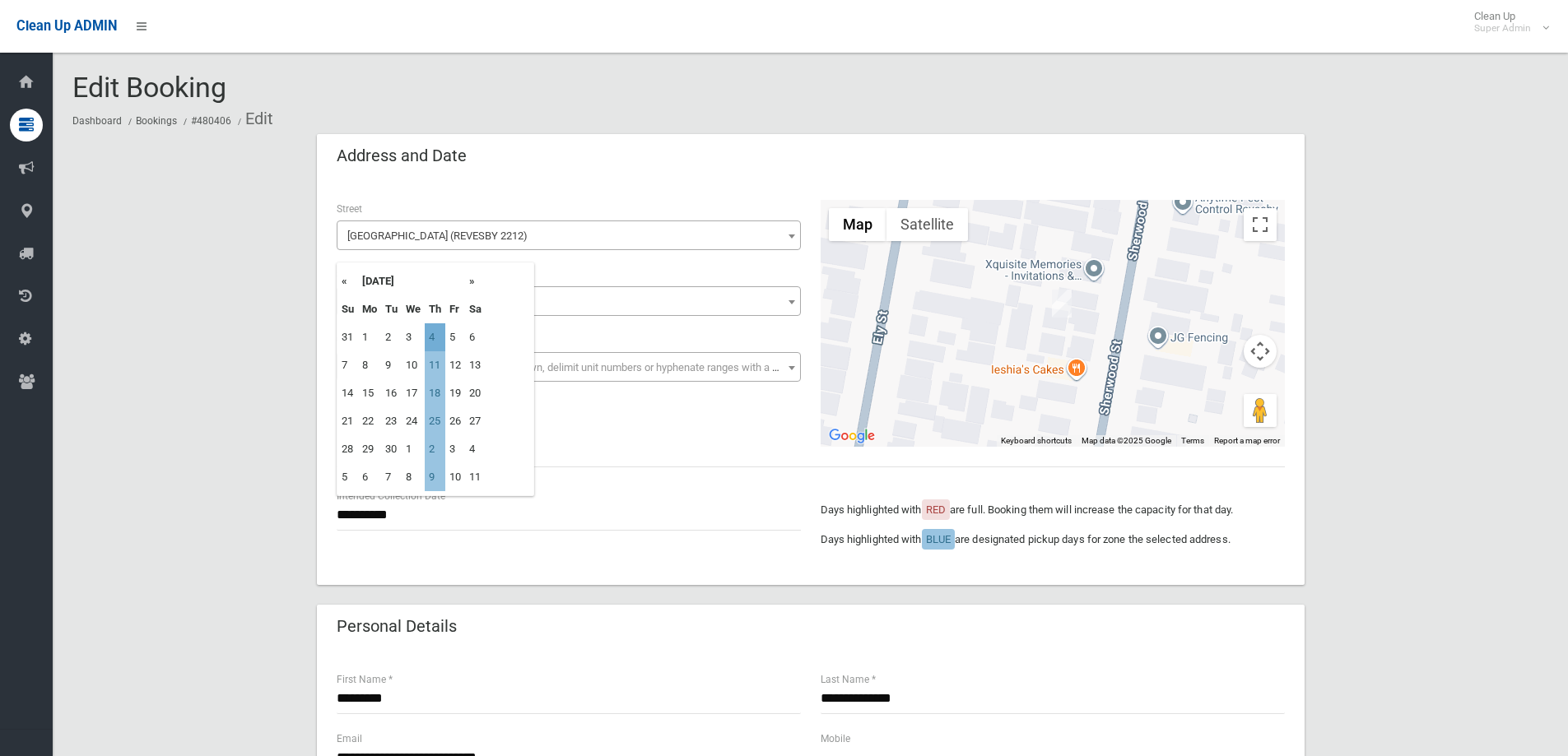
click at [437, 339] on td "4" at bounding box center [435, 338] width 21 height 28
type input "**********"
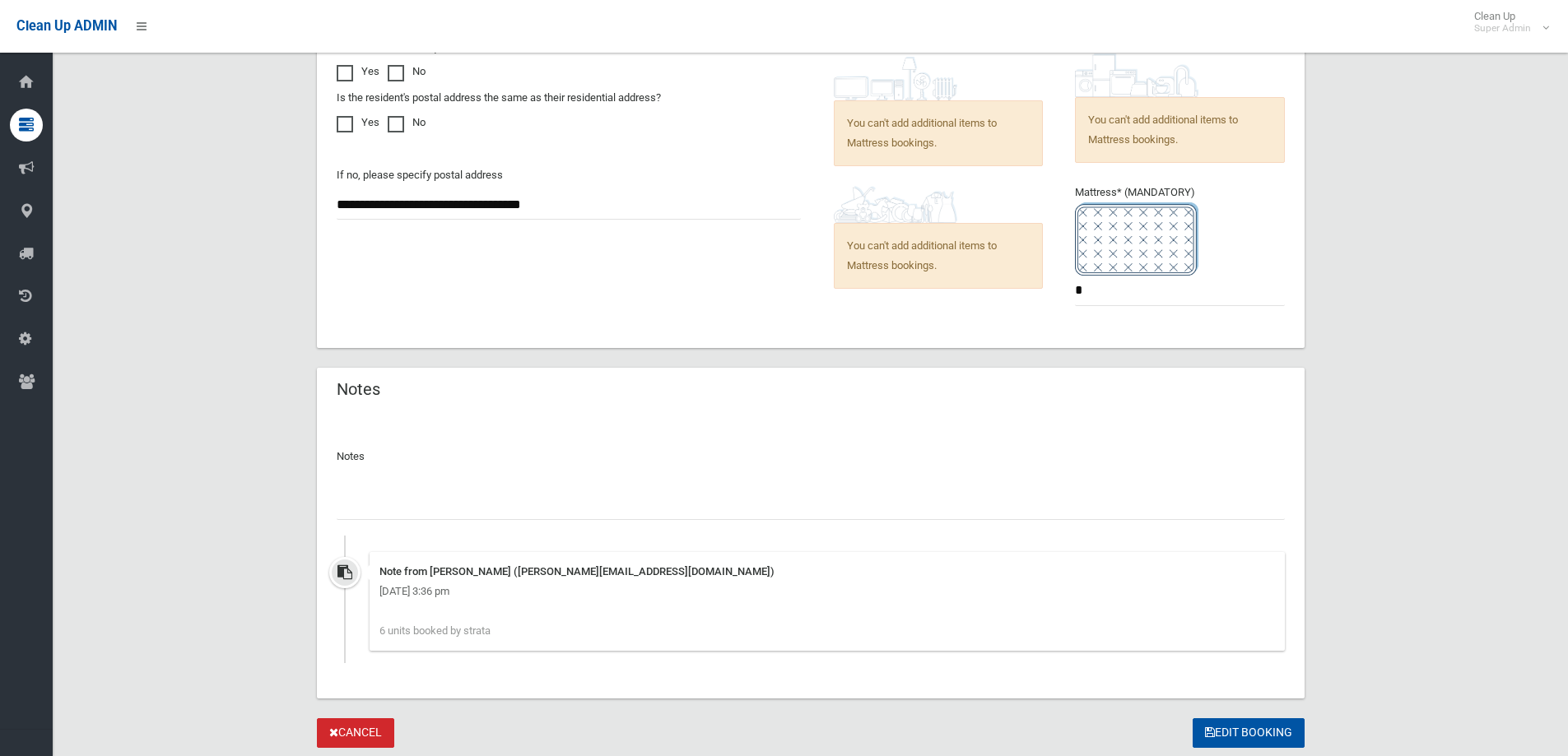
scroll to position [1108, 0]
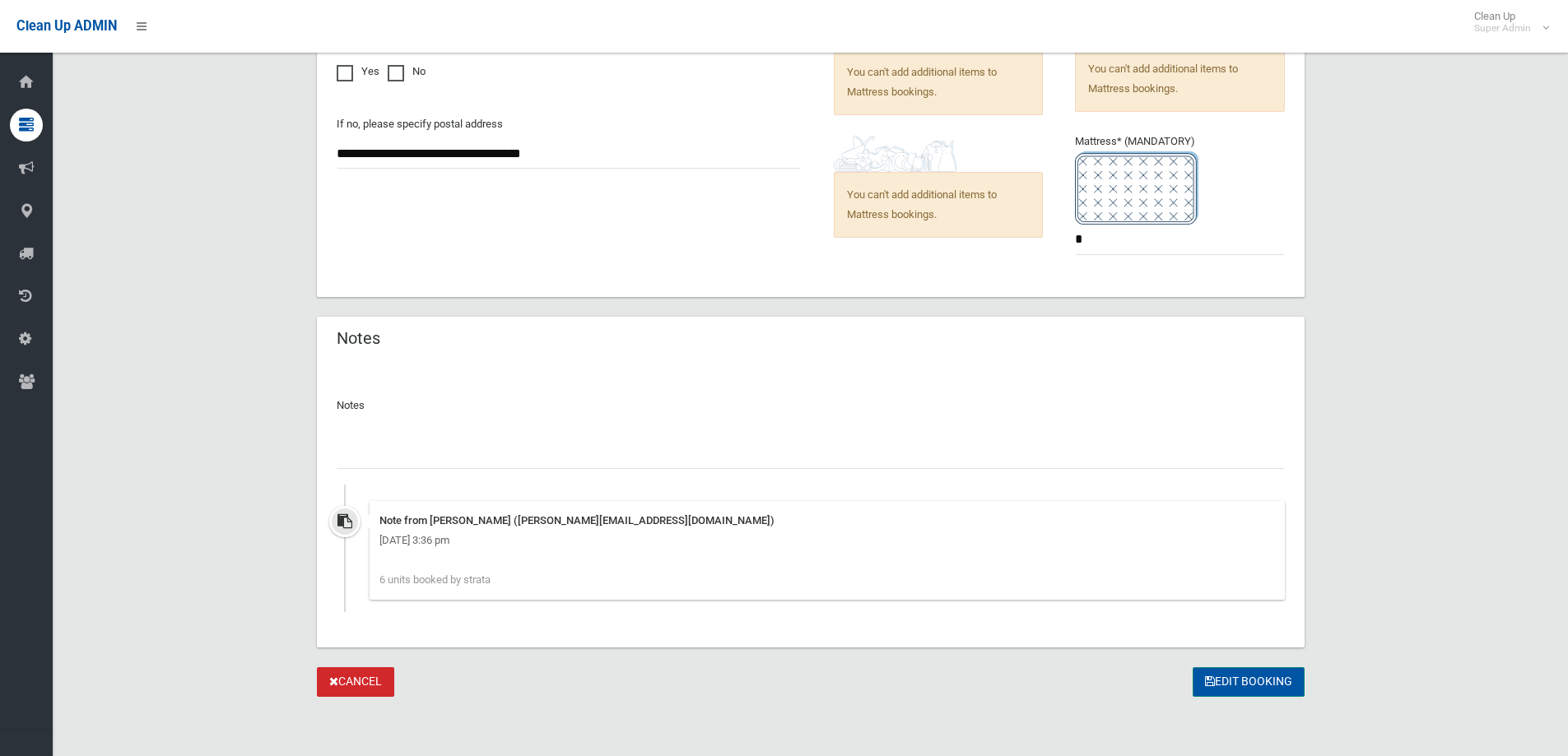
click at [1215, 675] on button "Edit Booking" at bounding box center [1248, 683] width 112 height 30
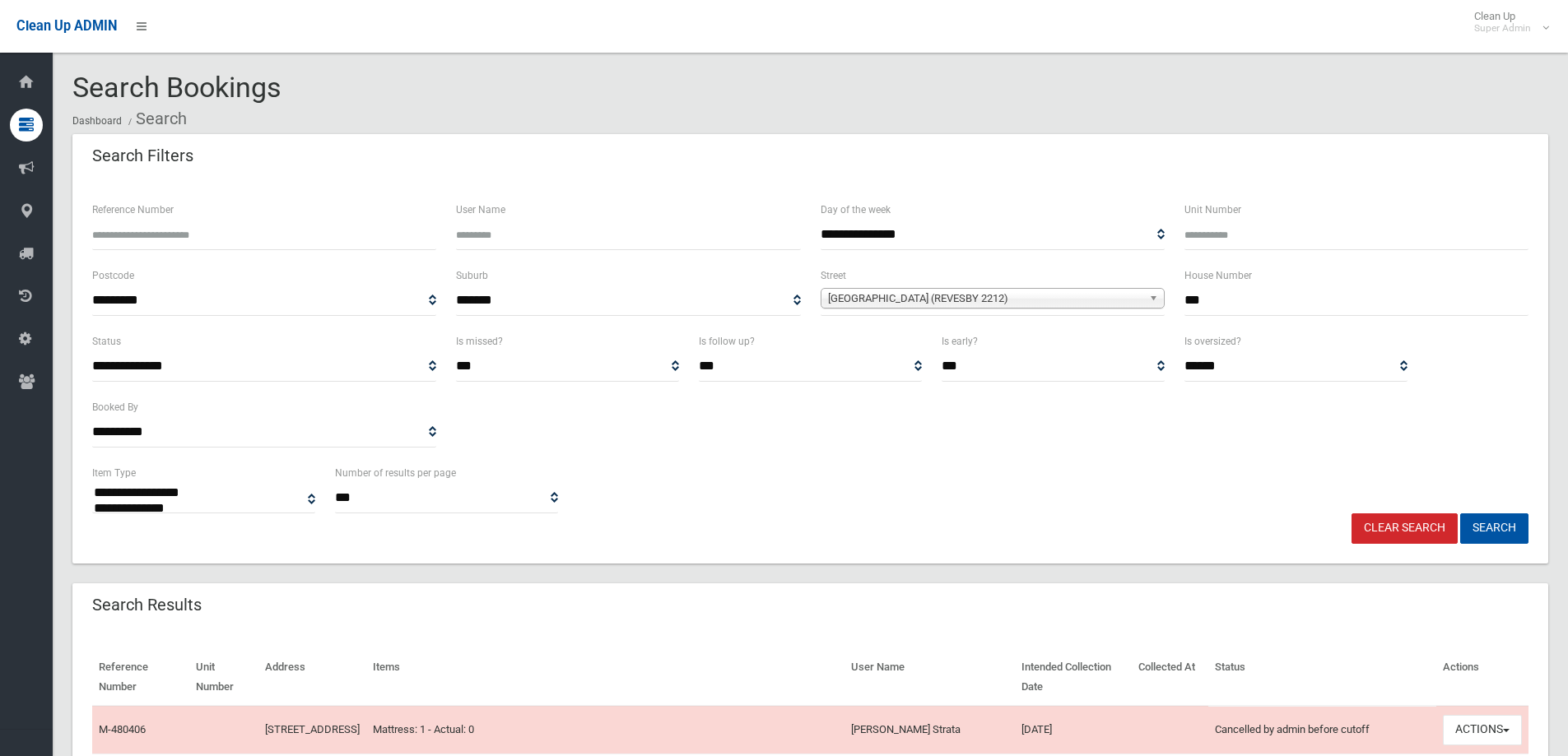
select select
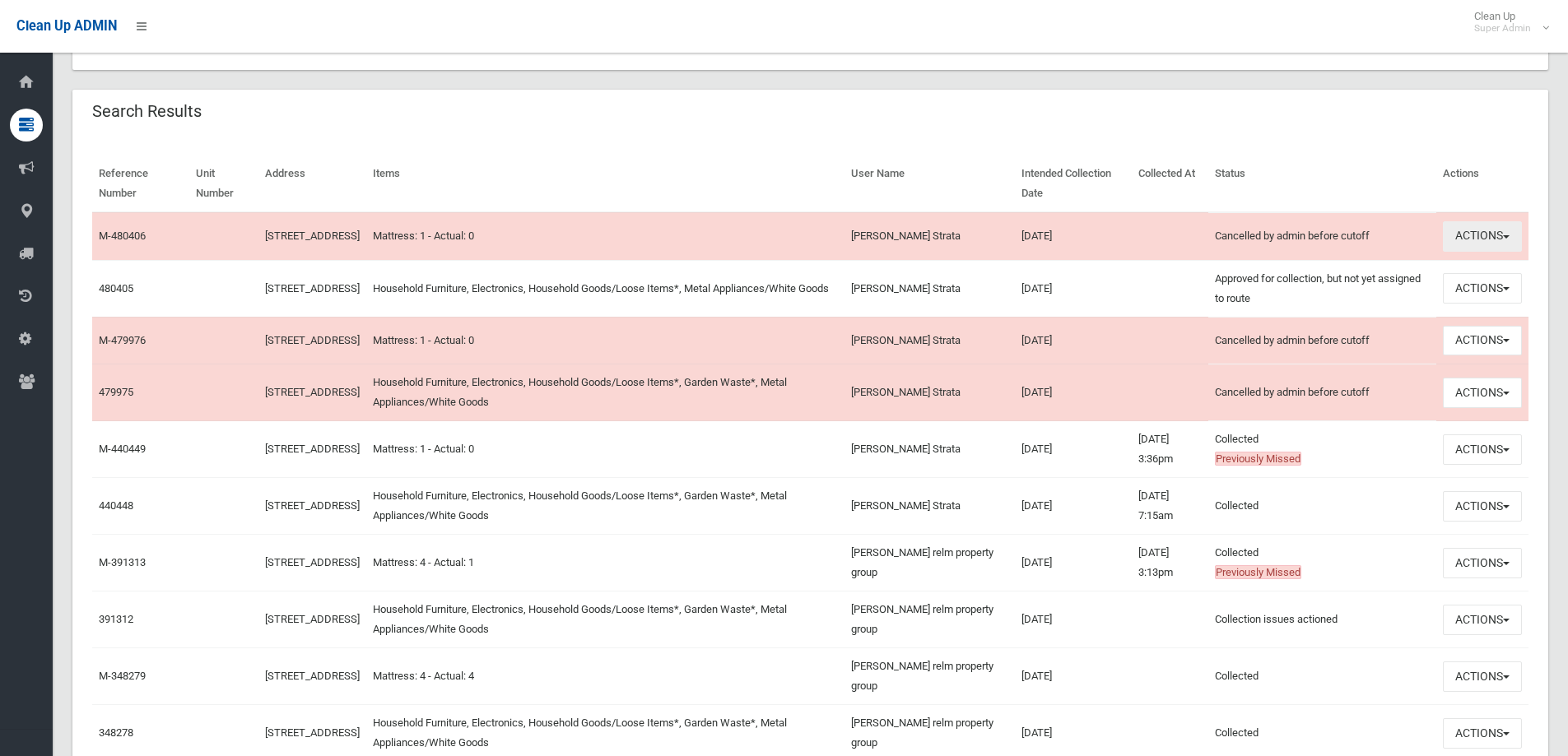
click at [1477, 233] on button "Actions" at bounding box center [1482, 236] width 79 height 30
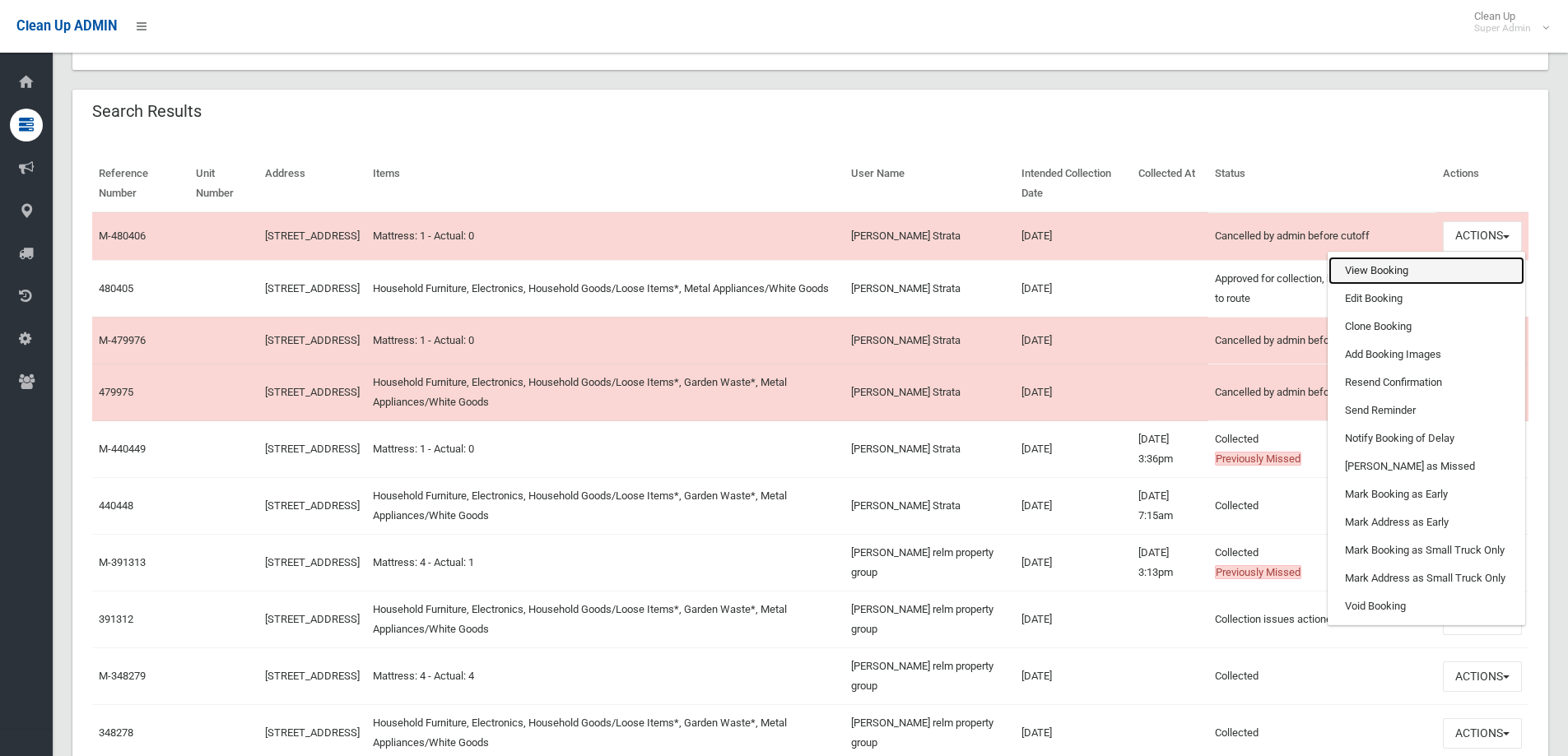
click at [1377, 277] on link "View Booking" at bounding box center [1426, 271] width 196 height 28
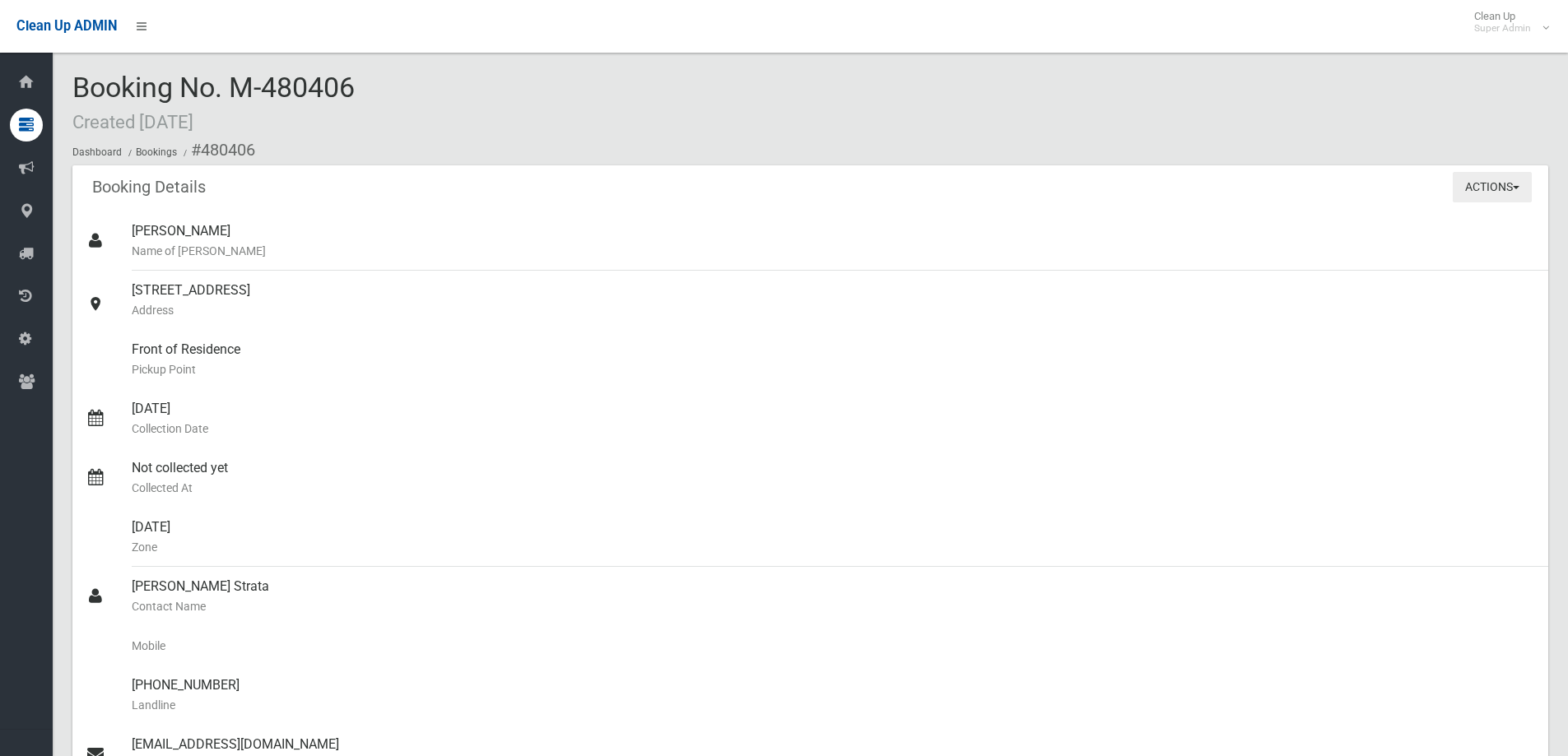
click at [1510, 184] on button "Actions" at bounding box center [1492, 187] width 79 height 30
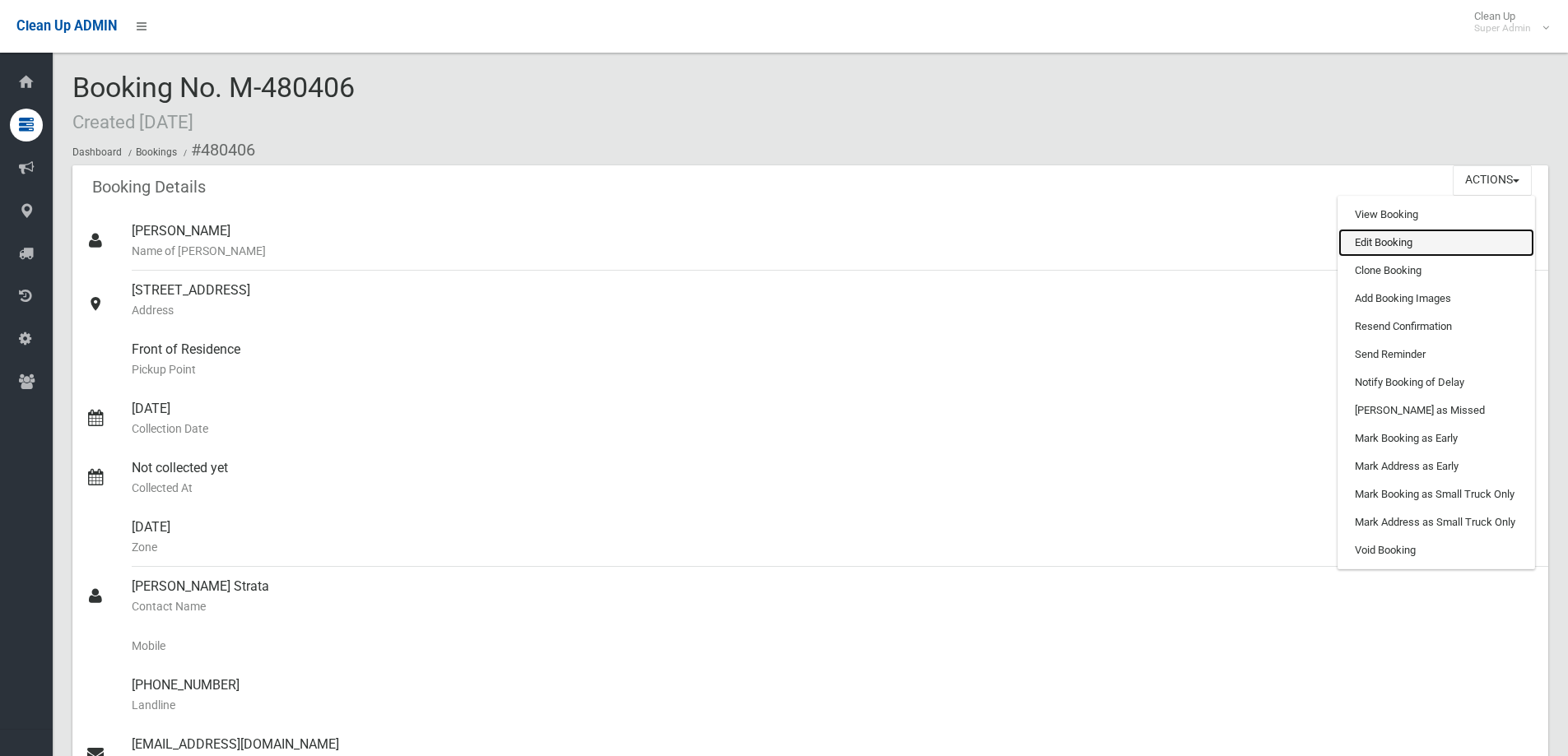
click at [1413, 238] on link "Edit Booking" at bounding box center [1436, 243] width 196 height 28
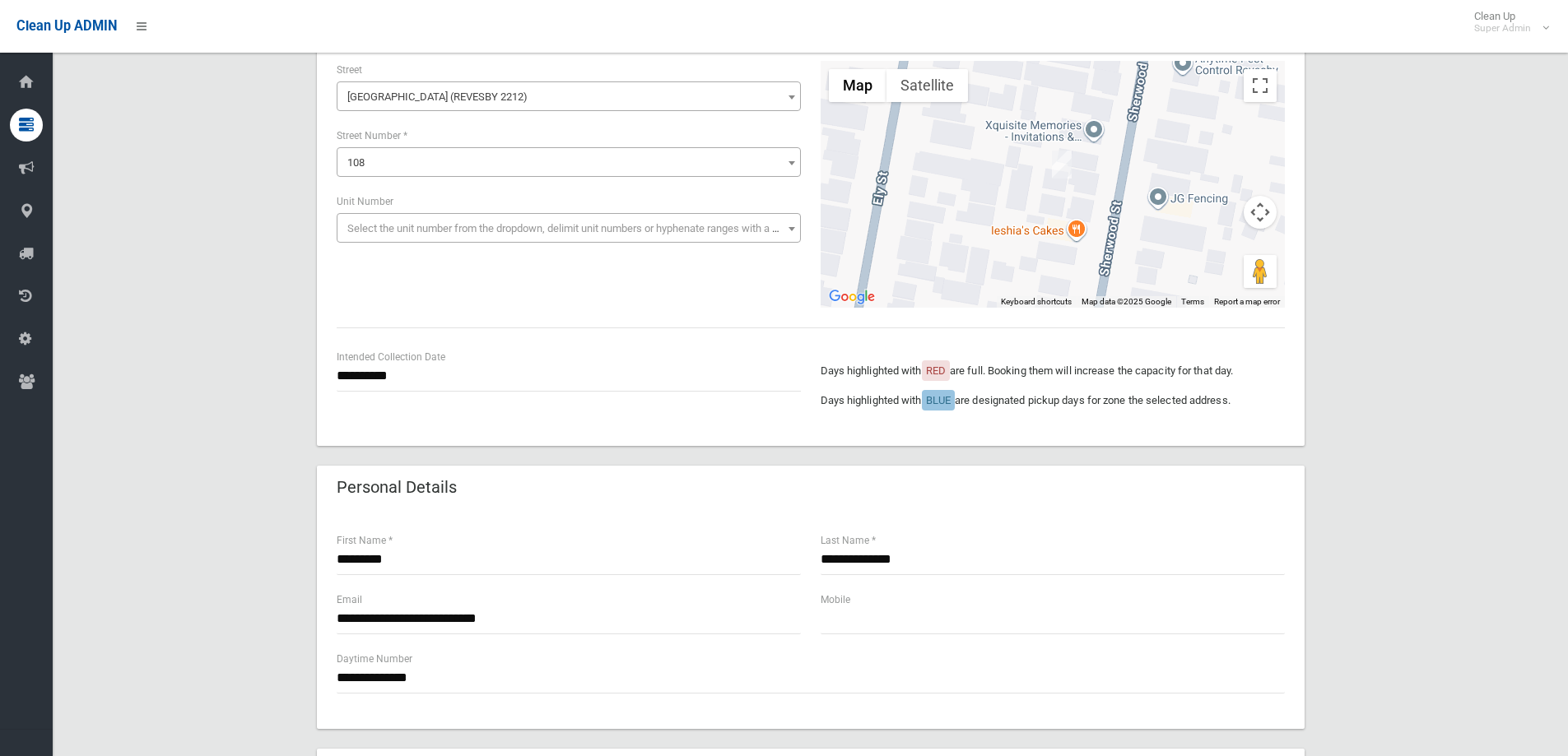
scroll to position [329, 0]
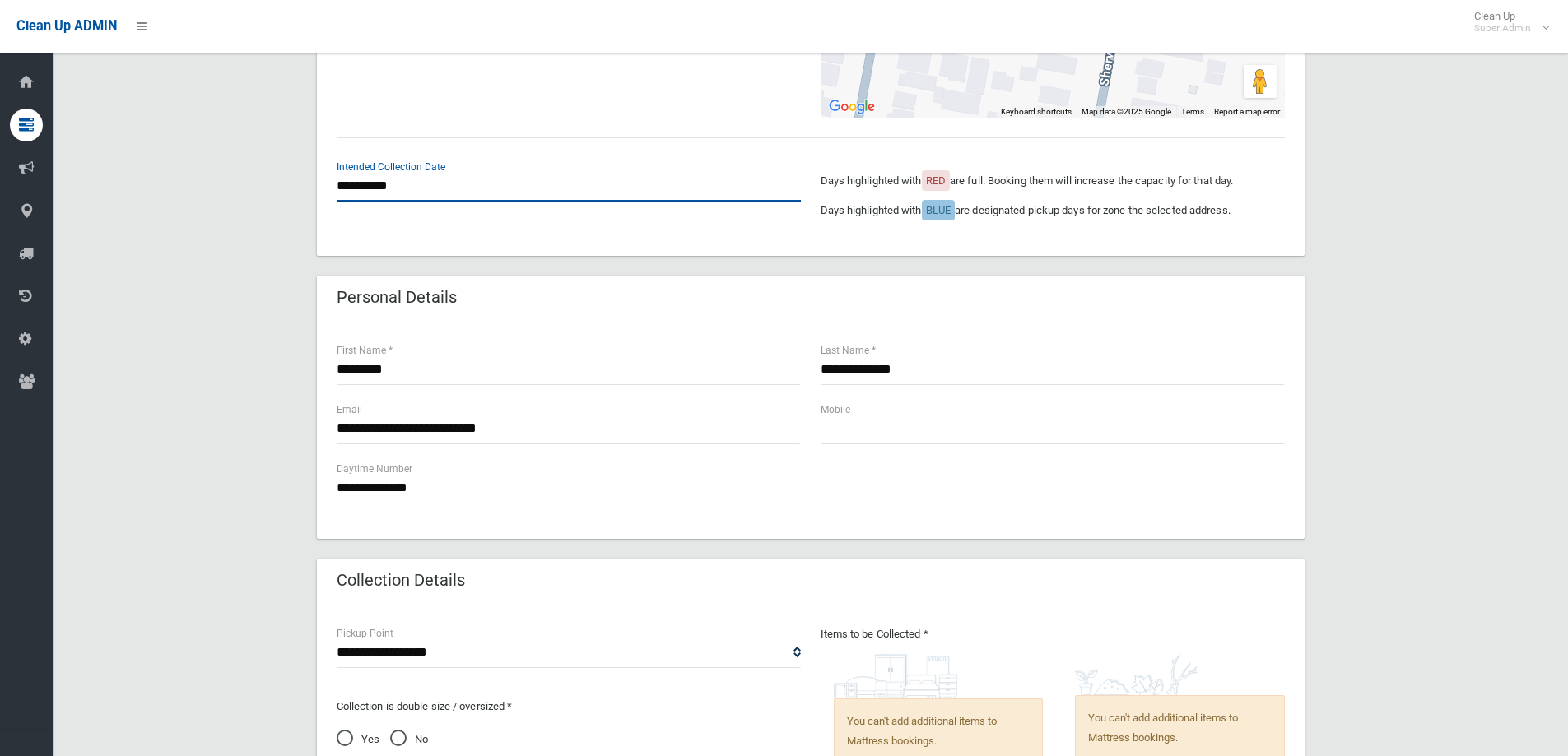
click at [384, 192] on input "**********" at bounding box center [568, 186] width 464 height 30
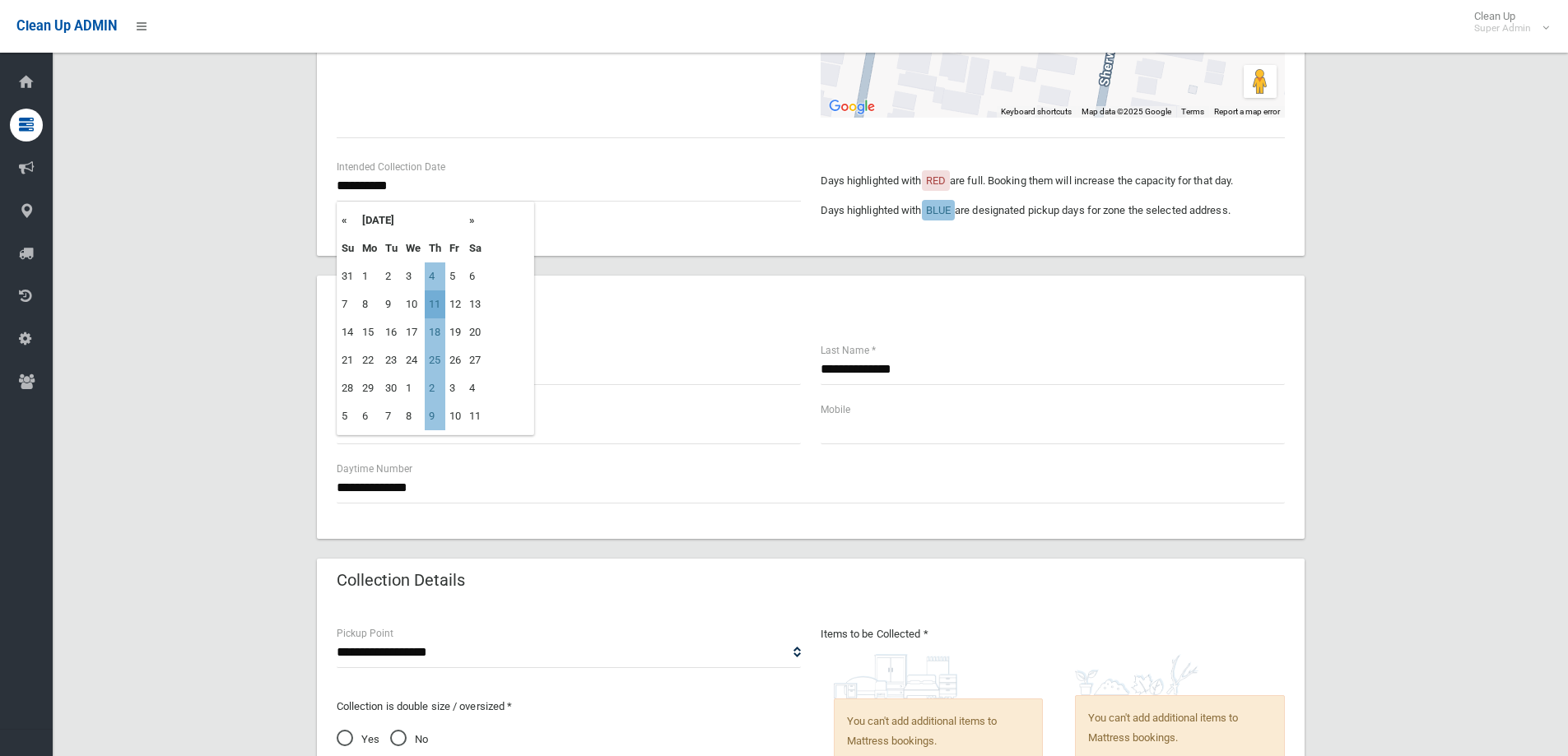
click at [429, 300] on td "11" at bounding box center [435, 305] width 21 height 28
type input "**********"
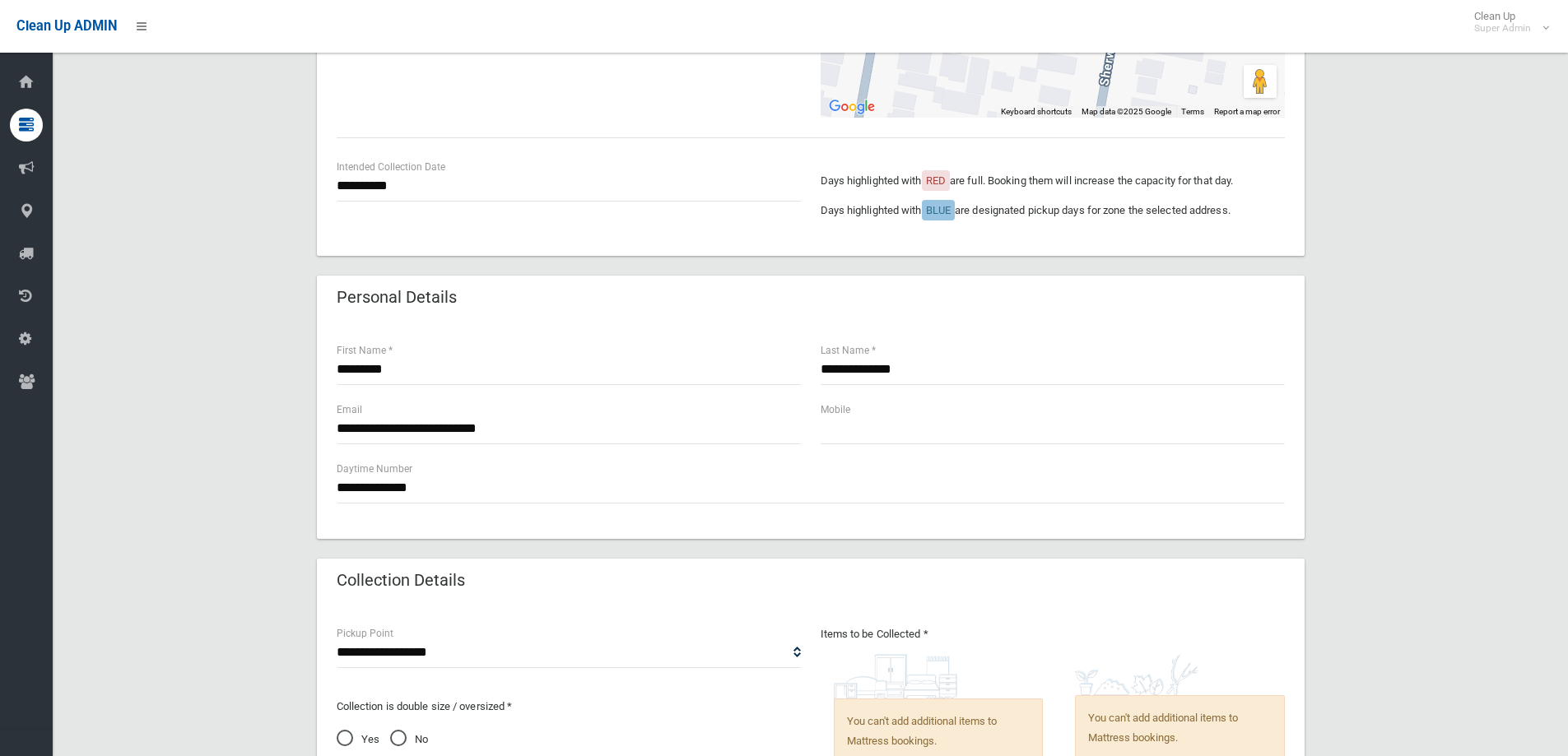
click at [261, 324] on div "**********" at bounding box center [810, 640] width 1476 height 1671
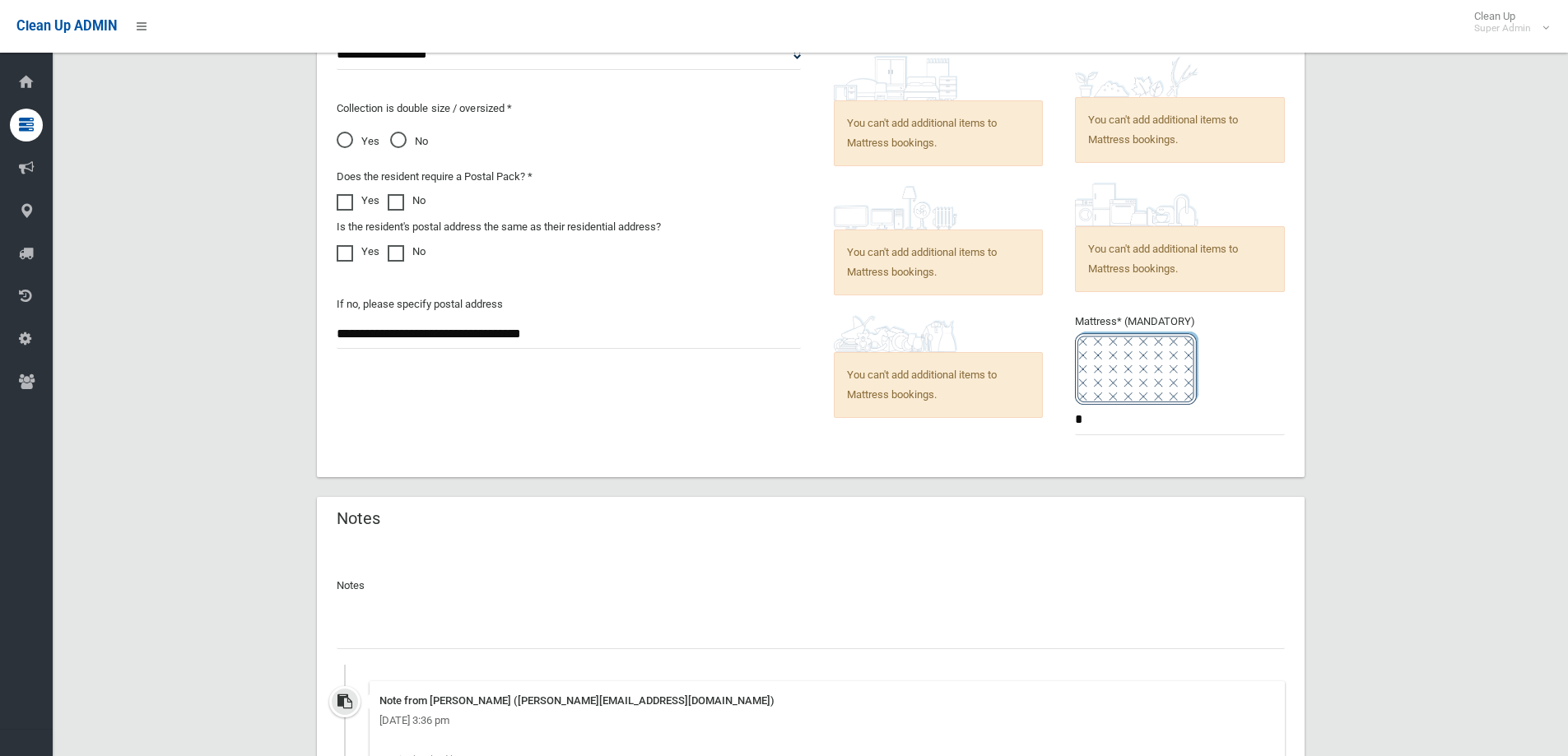
scroll to position [1108, 0]
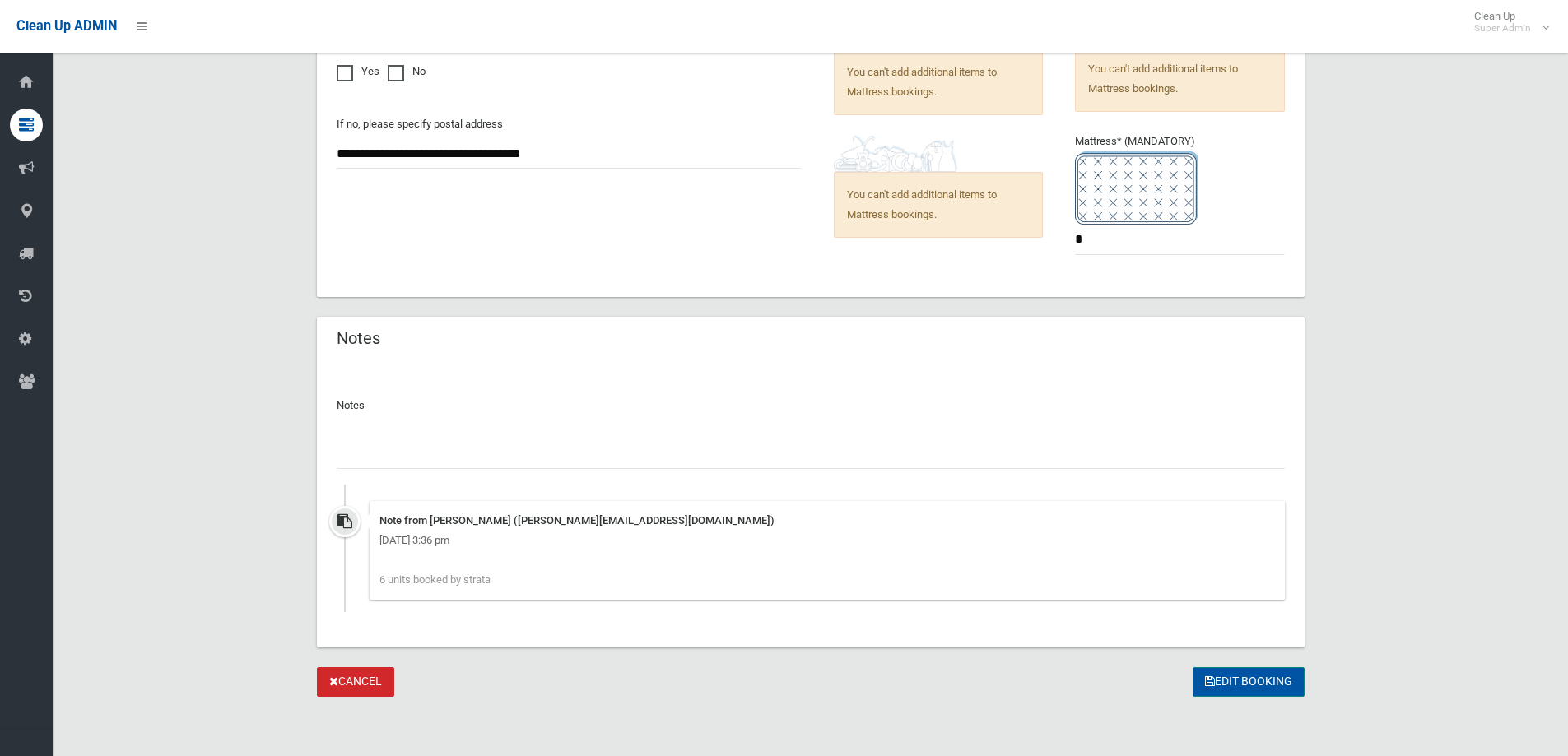
click at [1260, 683] on button "Edit Booking" at bounding box center [1248, 683] width 112 height 30
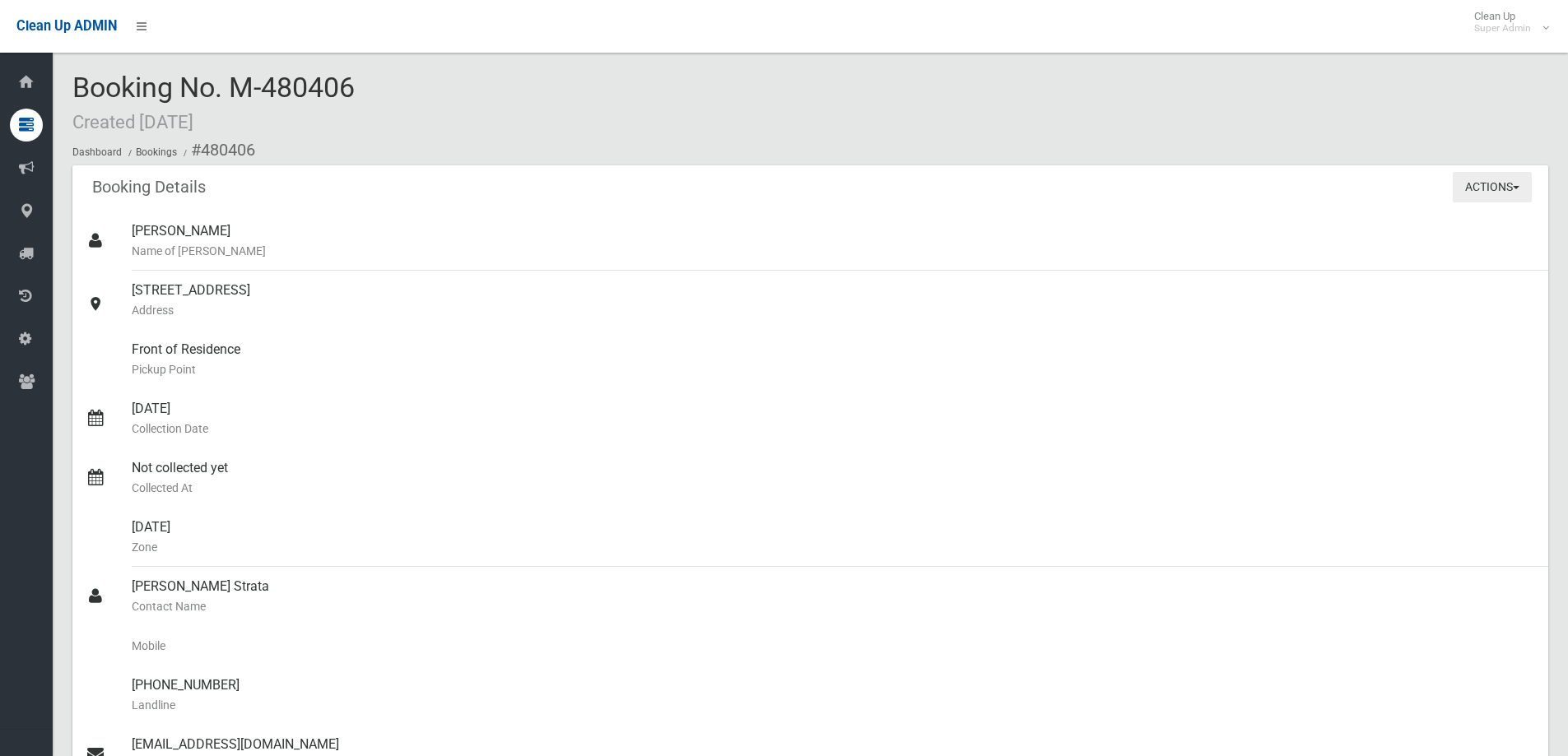
click at [1497, 188] on button "Actions" at bounding box center [1492, 187] width 79 height 30
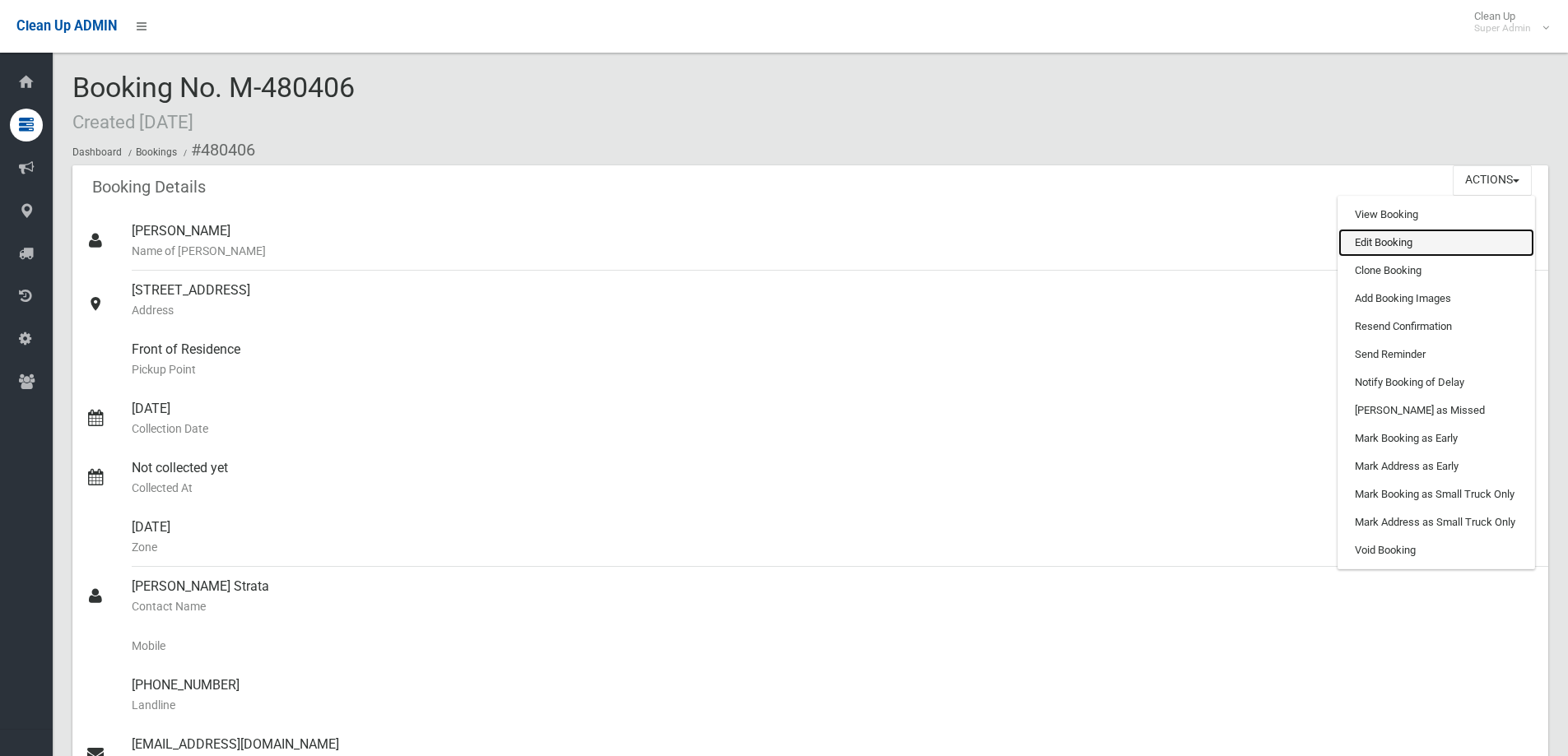
click at [1399, 247] on link "Edit Booking" at bounding box center [1436, 243] width 196 height 28
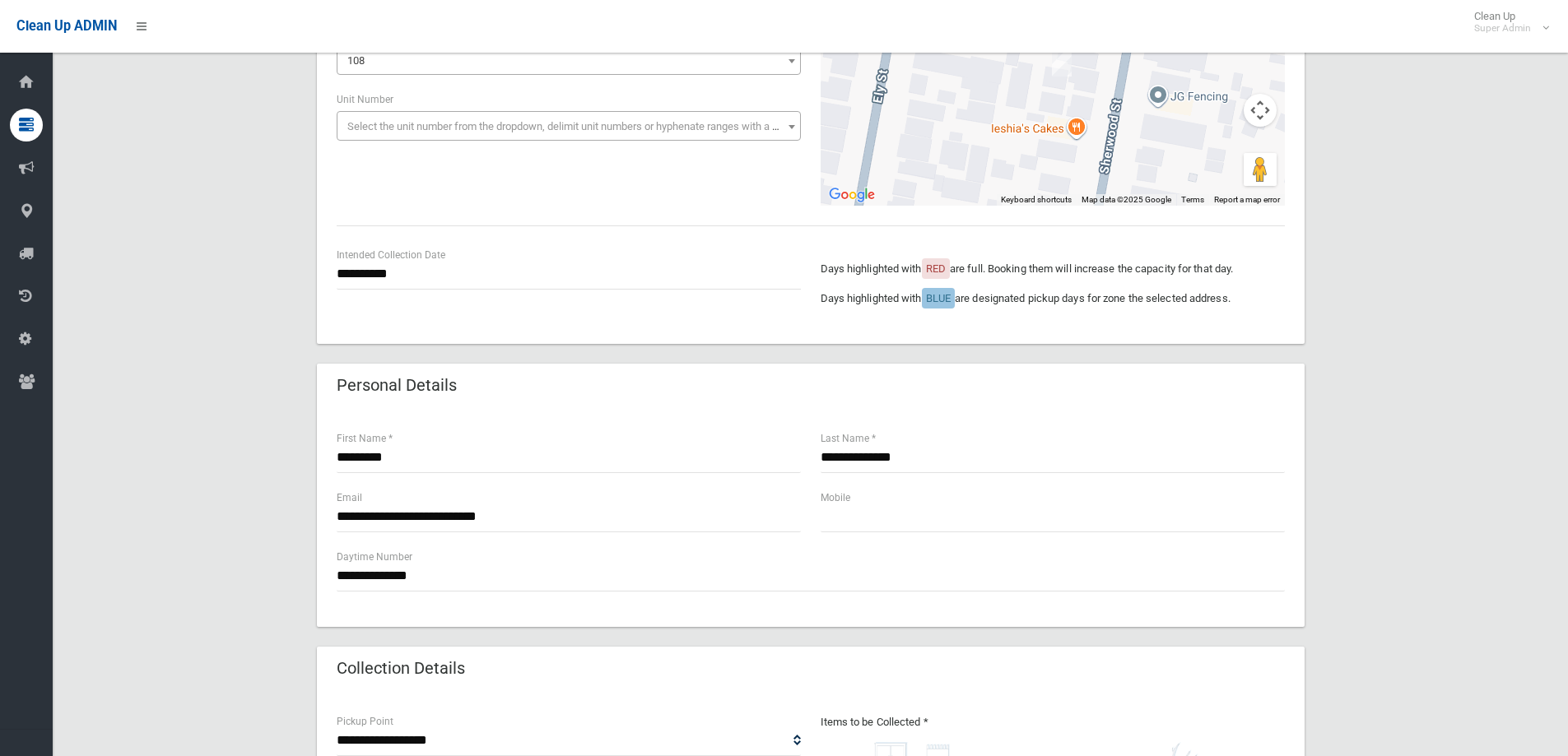
scroll to position [82, 0]
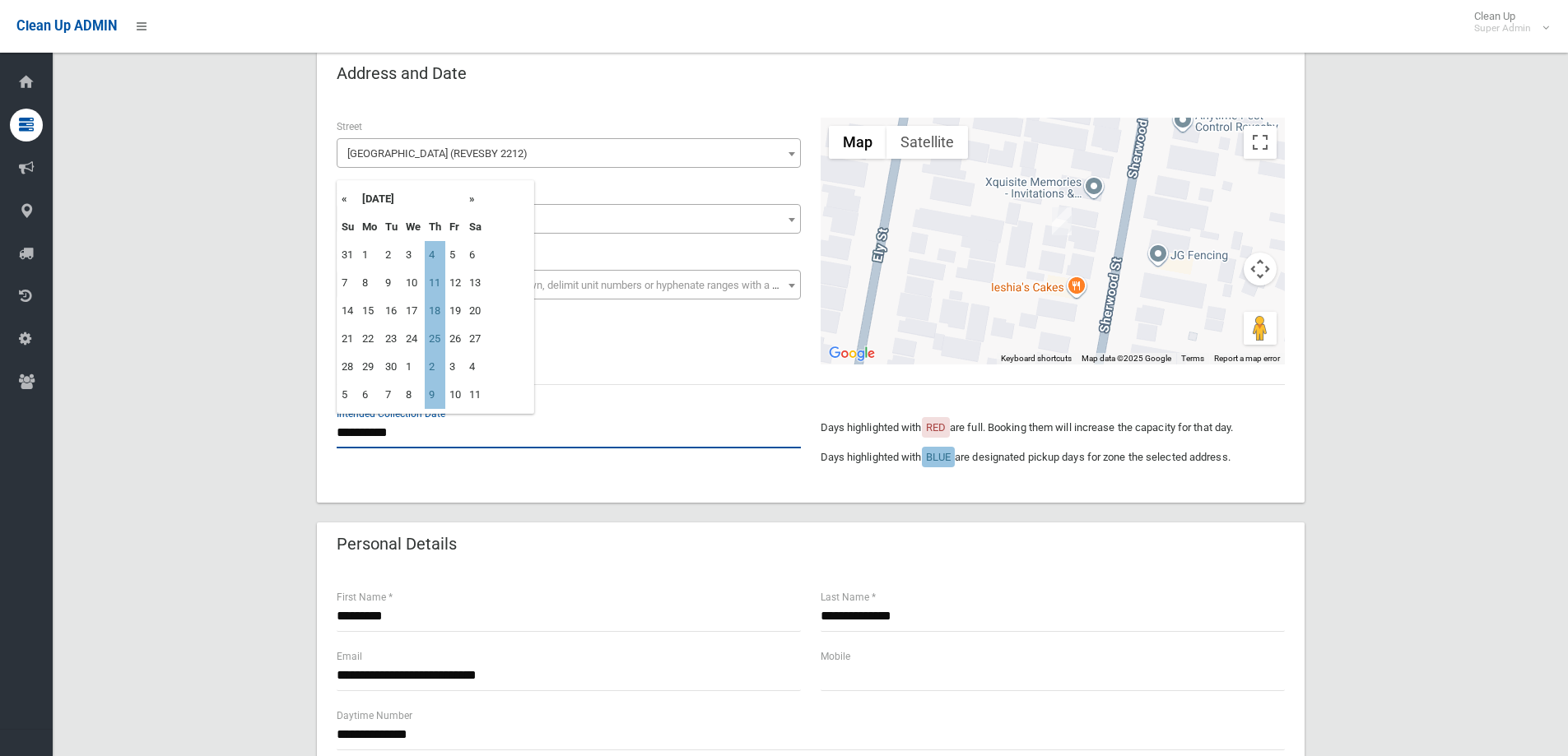
click at [369, 424] on input "**********" at bounding box center [568, 433] width 464 height 30
click at [432, 253] on td "4" at bounding box center [435, 255] width 21 height 28
type input "**********"
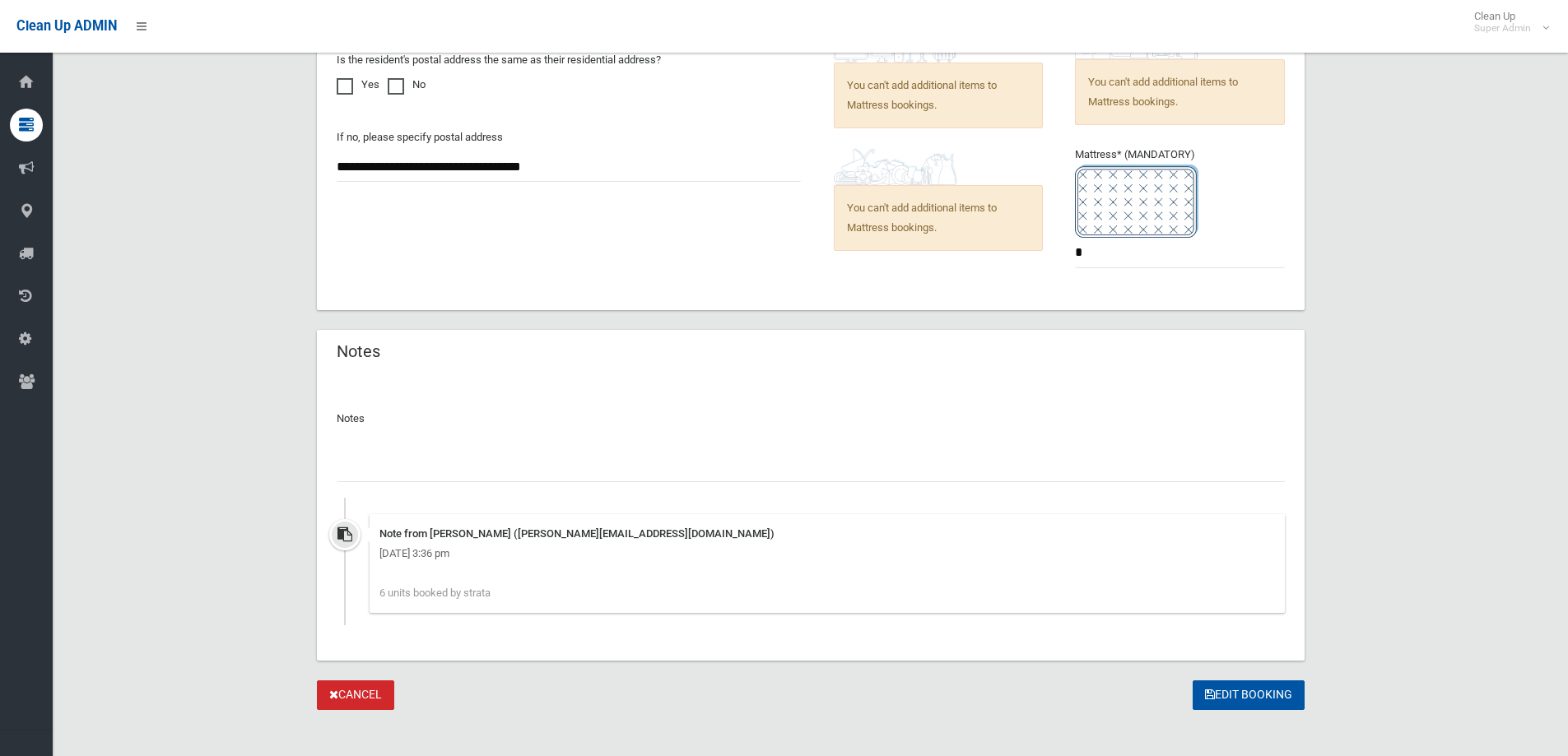
scroll to position [1108, 0]
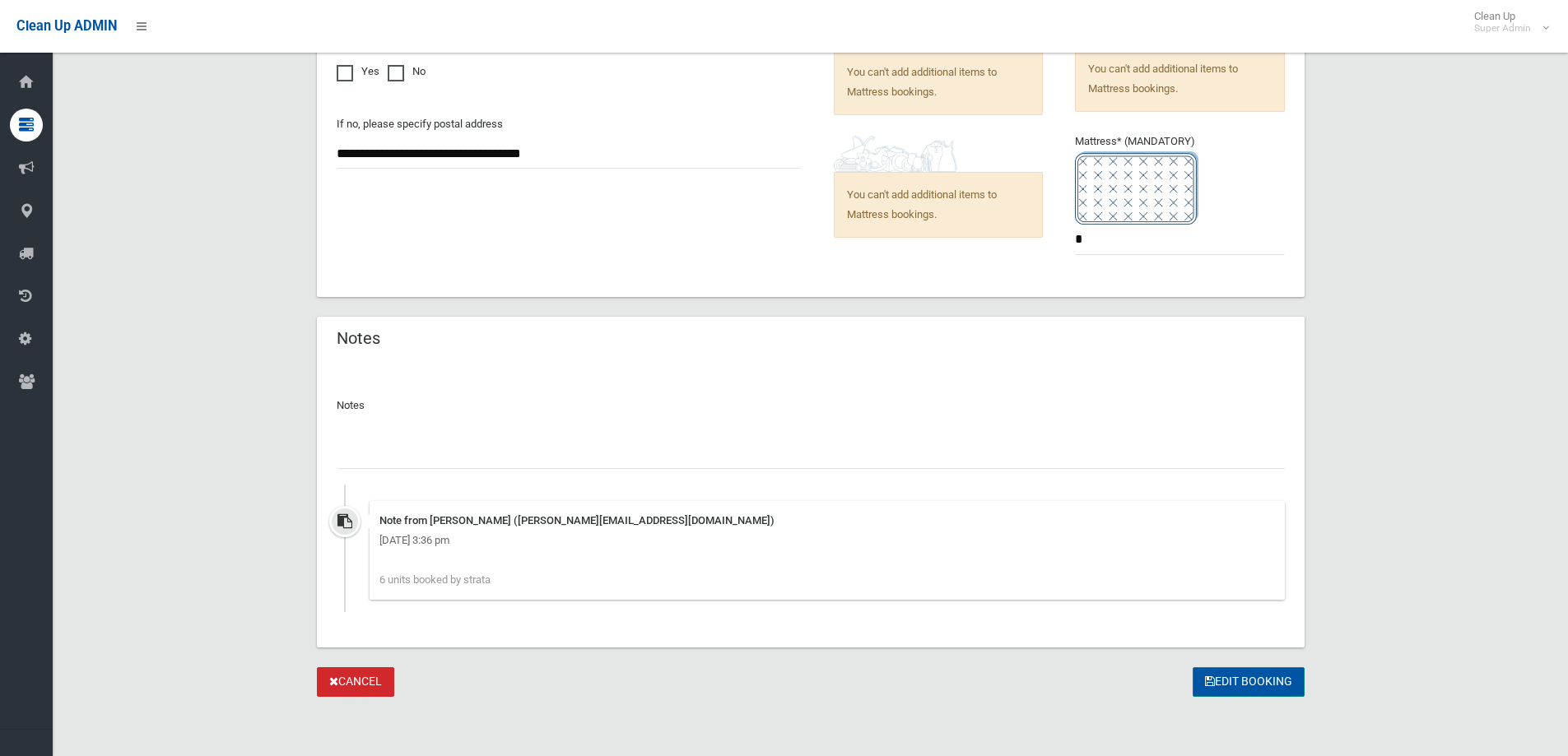
click at [1205, 675] on icon "submit" at bounding box center [1210, 681] width 9 height 11
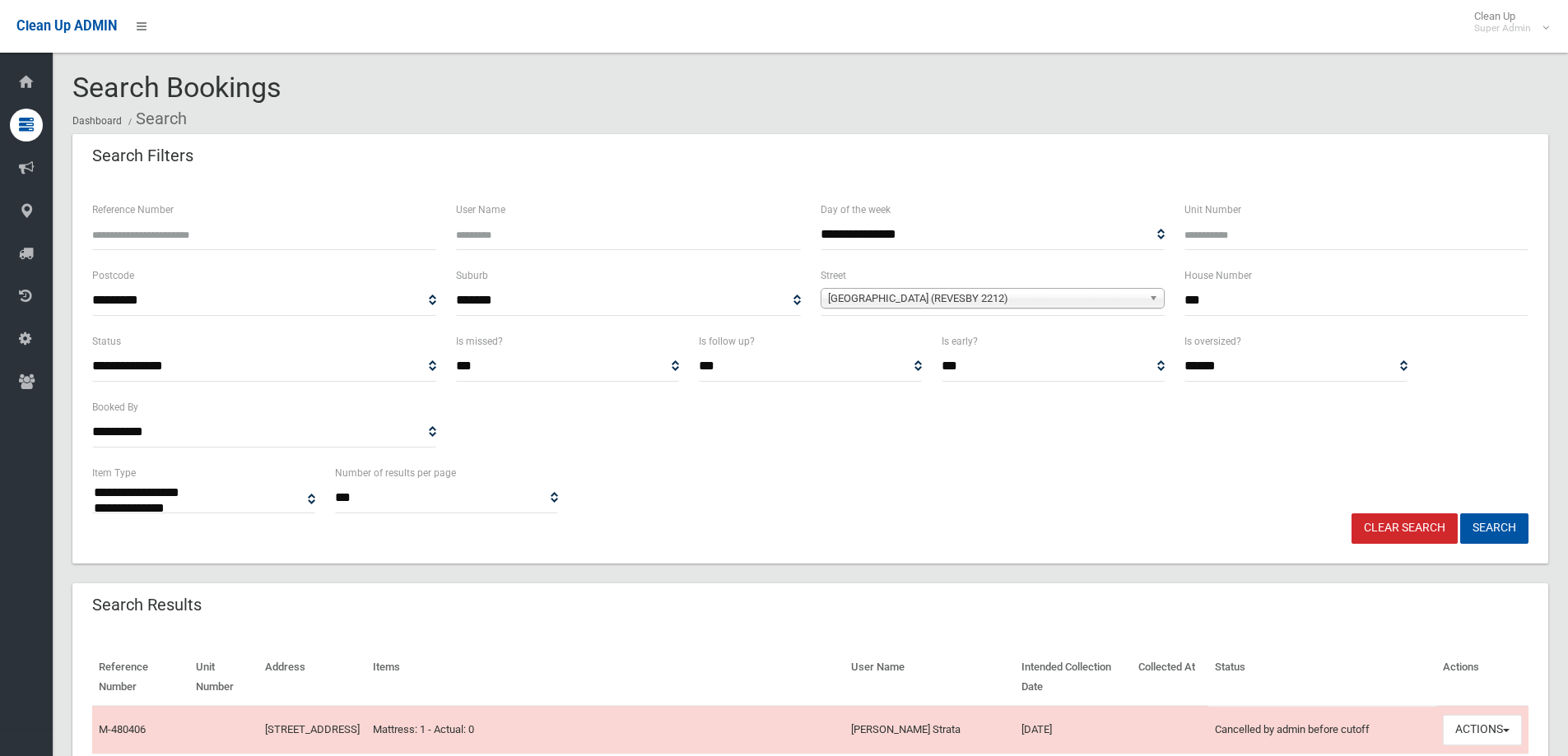
select select
